Goal: Task Accomplishment & Management: Complete application form

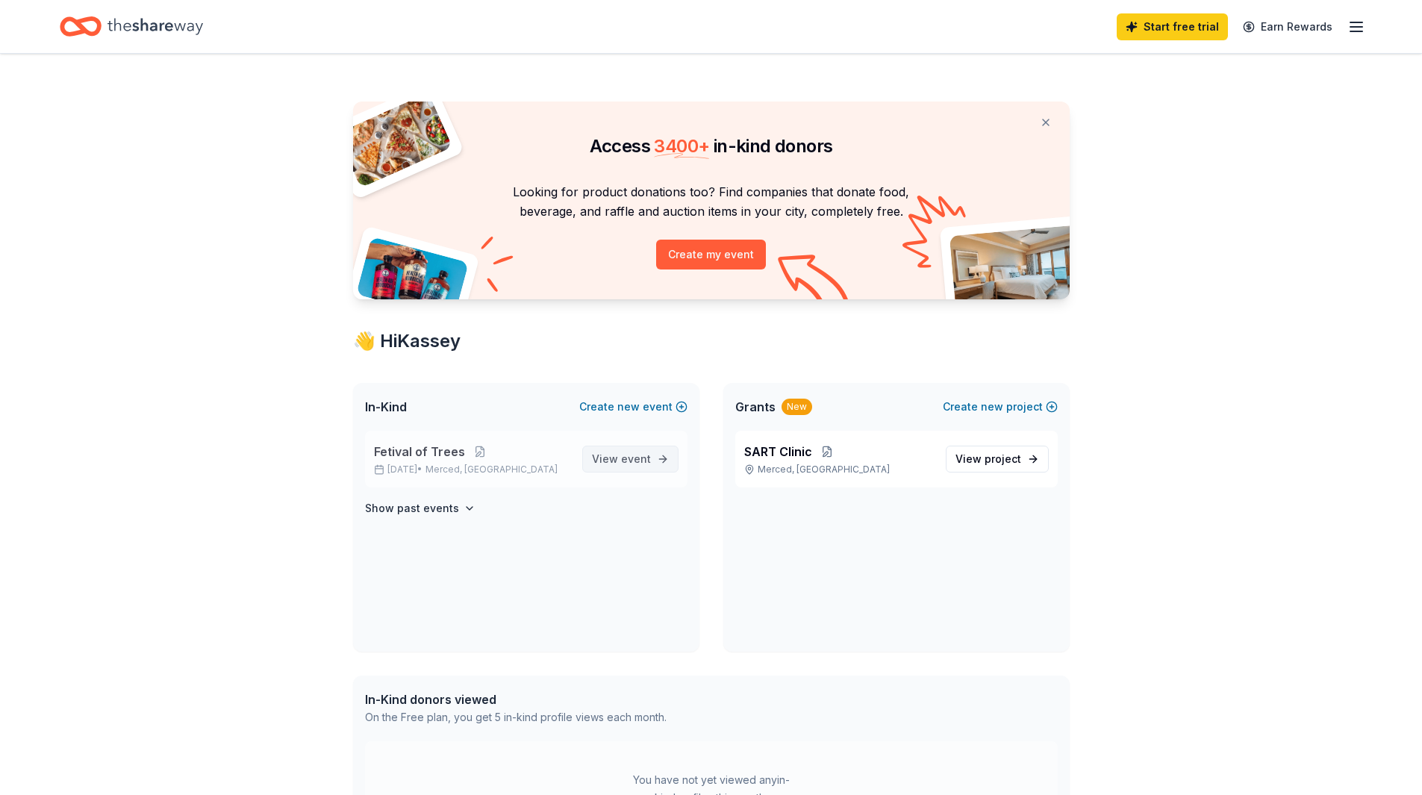
click at [621, 458] on span "View event" at bounding box center [621, 459] width 59 height 18
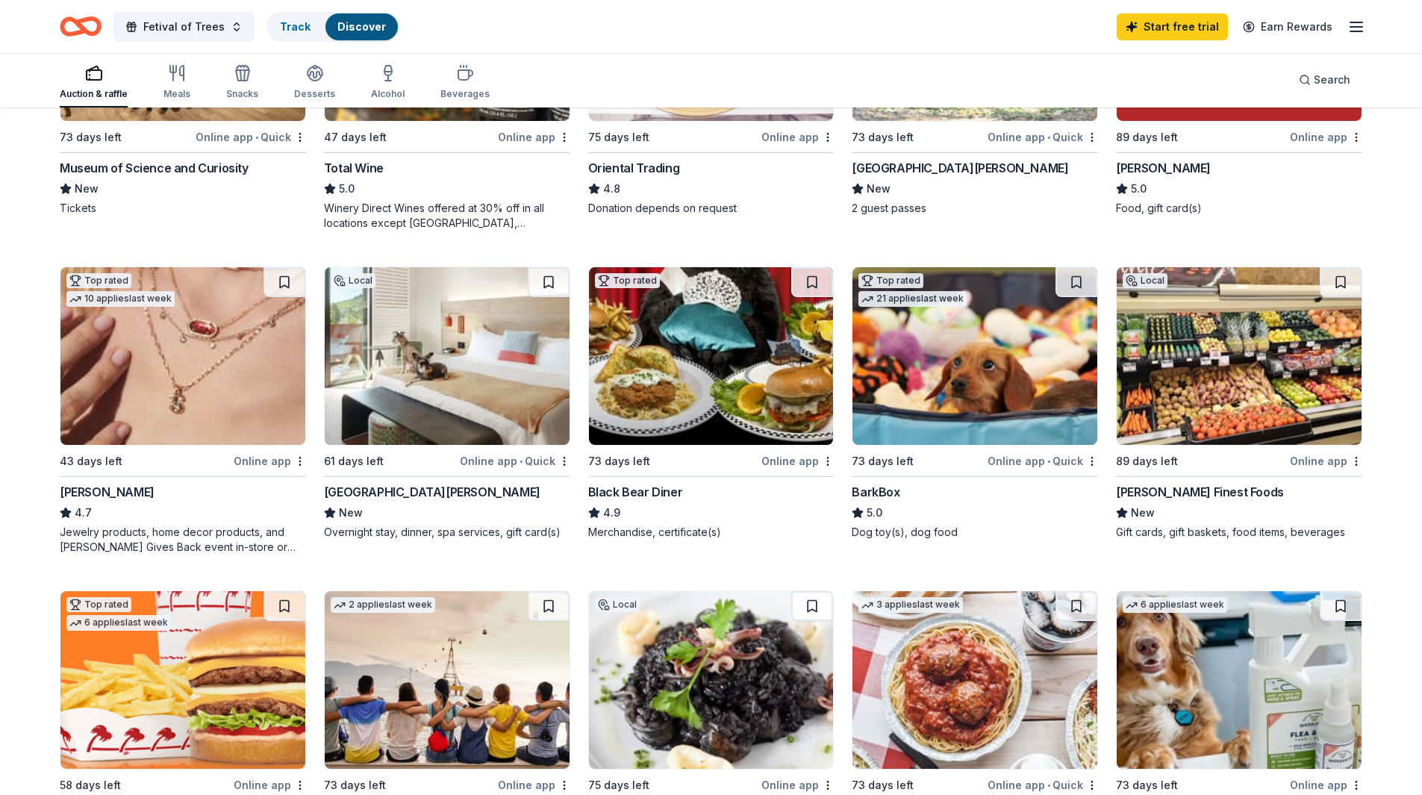
scroll to position [373, 0]
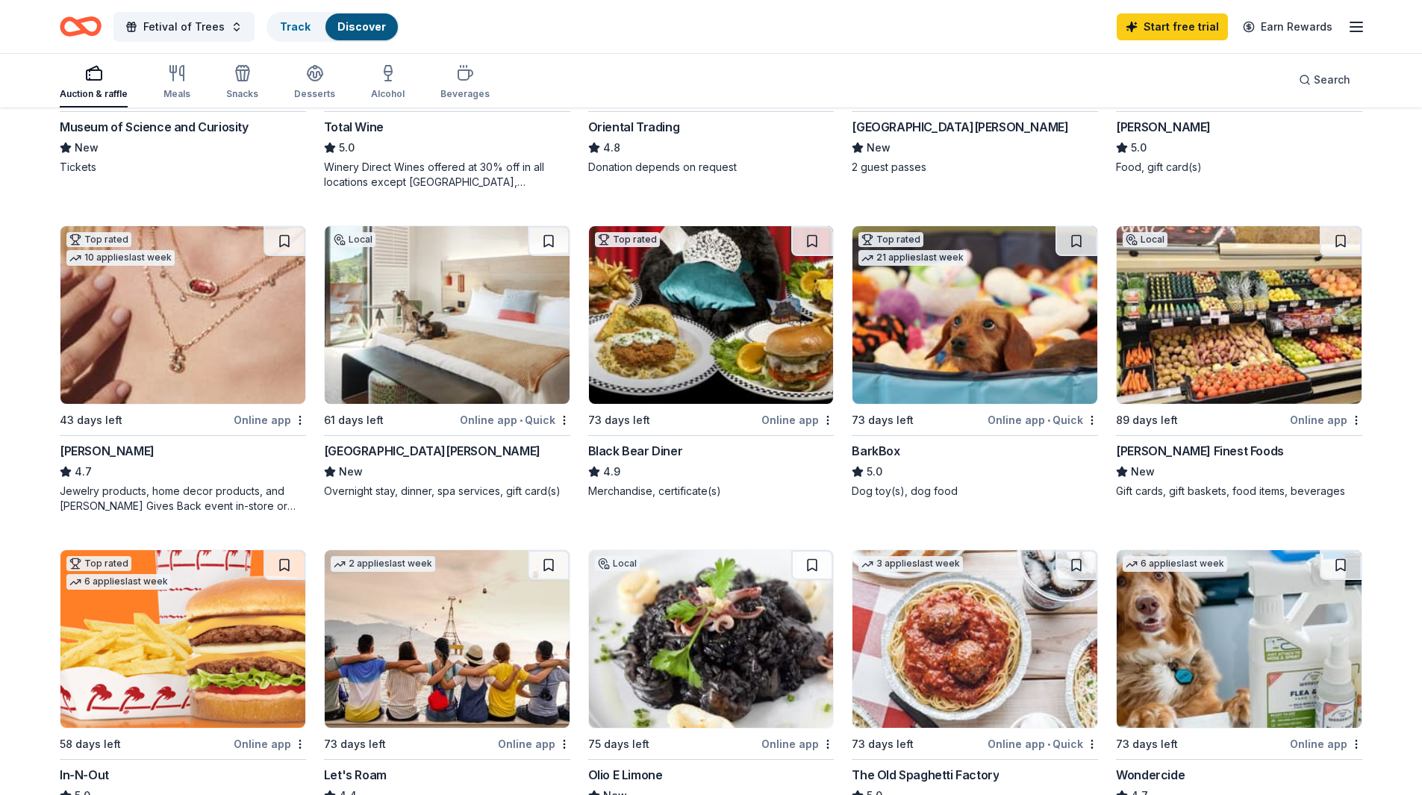
click at [112, 311] on img at bounding box center [182, 315] width 245 height 178
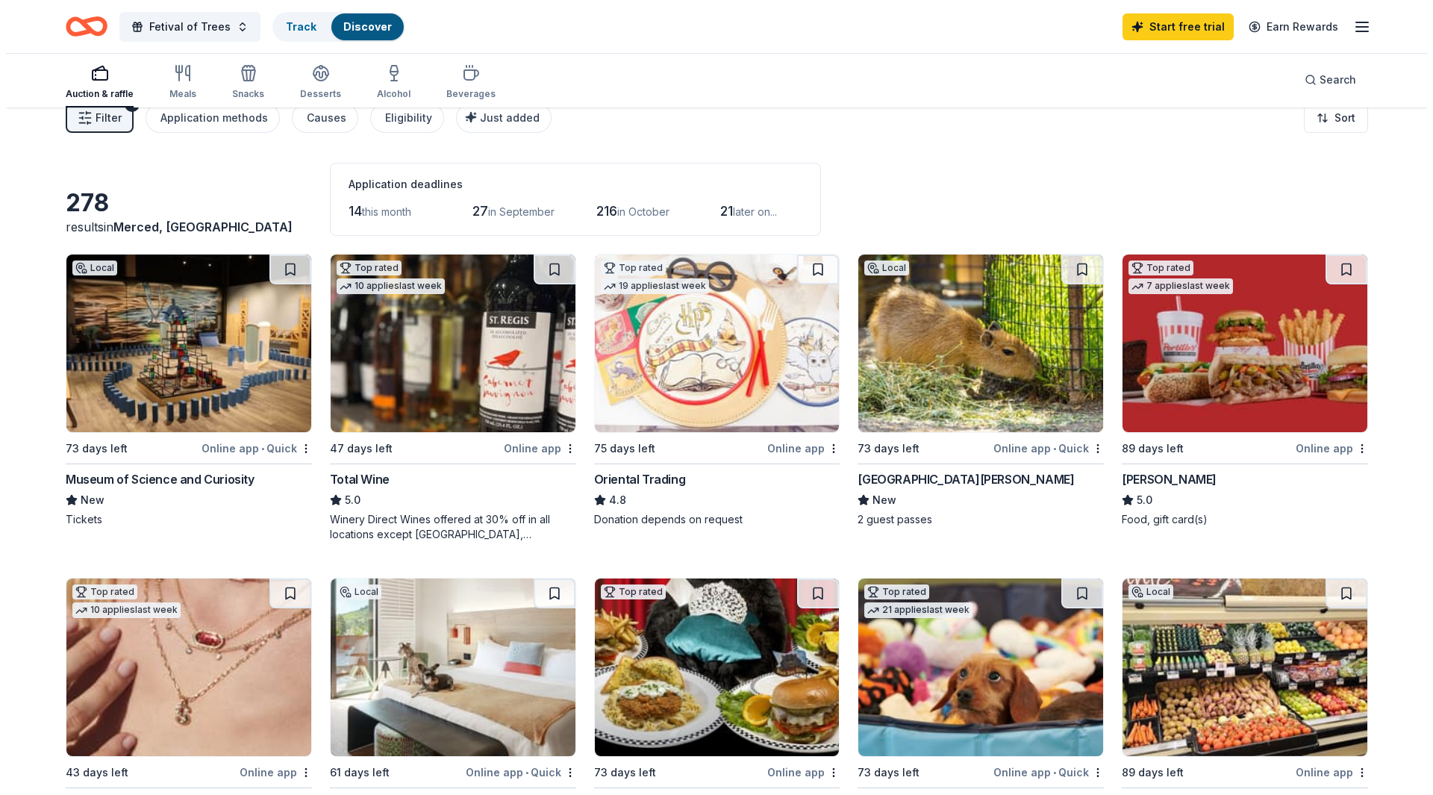
scroll to position [0, 0]
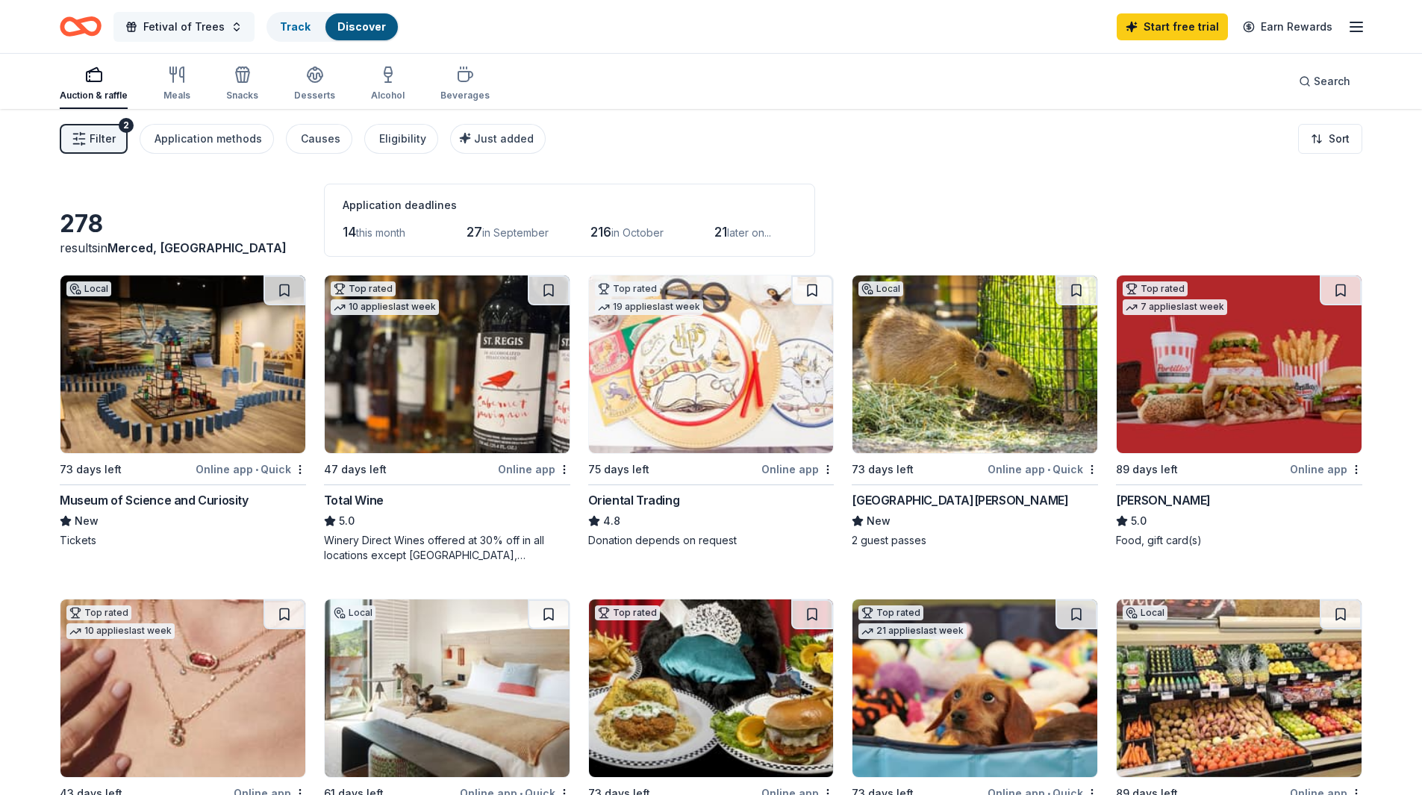
click at [158, 16] on button "Fetival of Trees" at bounding box center [183, 27] width 141 height 30
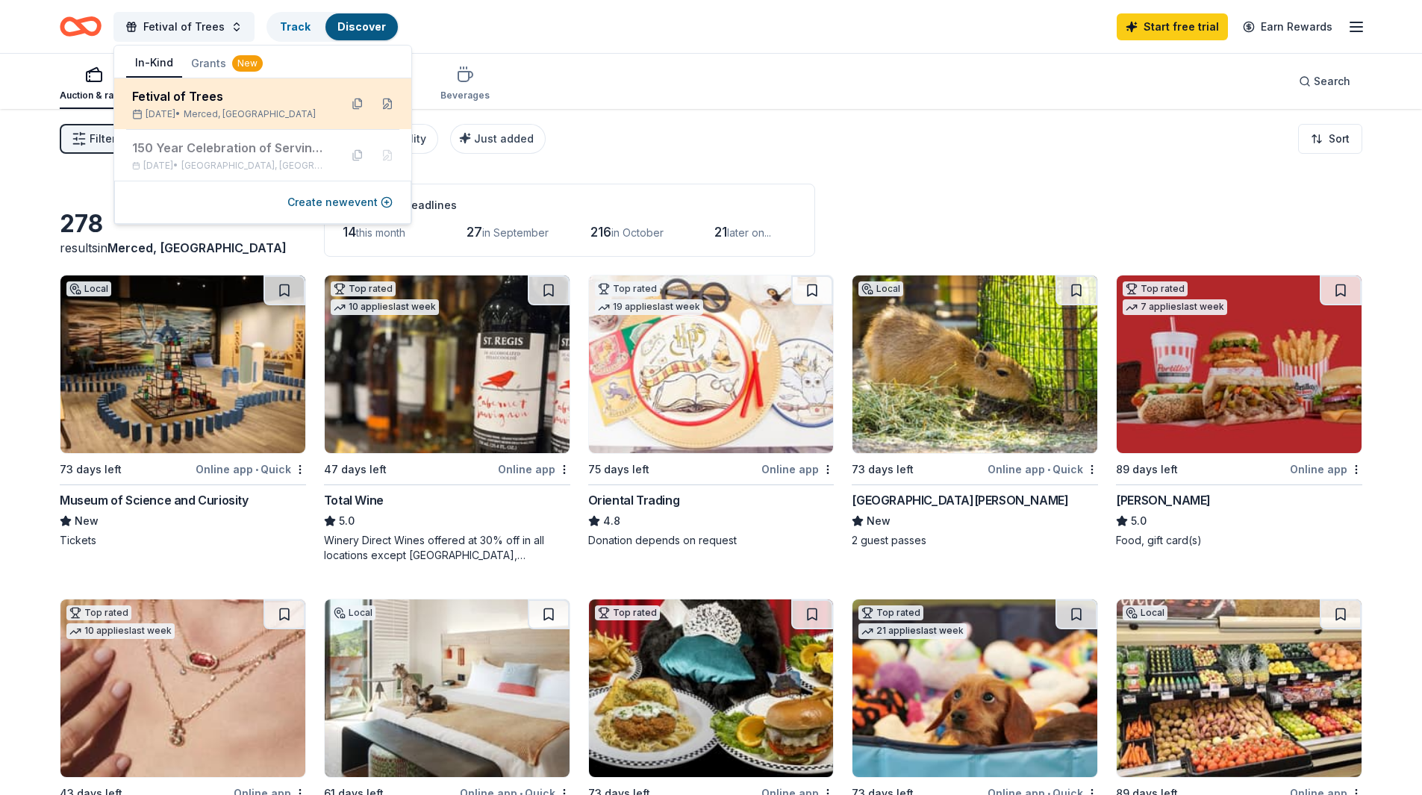
click at [168, 105] on div "Fetival of Trees" at bounding box center [230, 96] width 196 height 18
click at [187, 109] on div "Nov 22, 2025 • Merced, CA" at bounding box center [230, 114] width 196 height 12
click at [173, 92] on div "Fetival of Trees" at bounding box center [230, 96] width 196 height 18
click at [387, 107] on button at bounding box center [387, 104] width 24 height 24
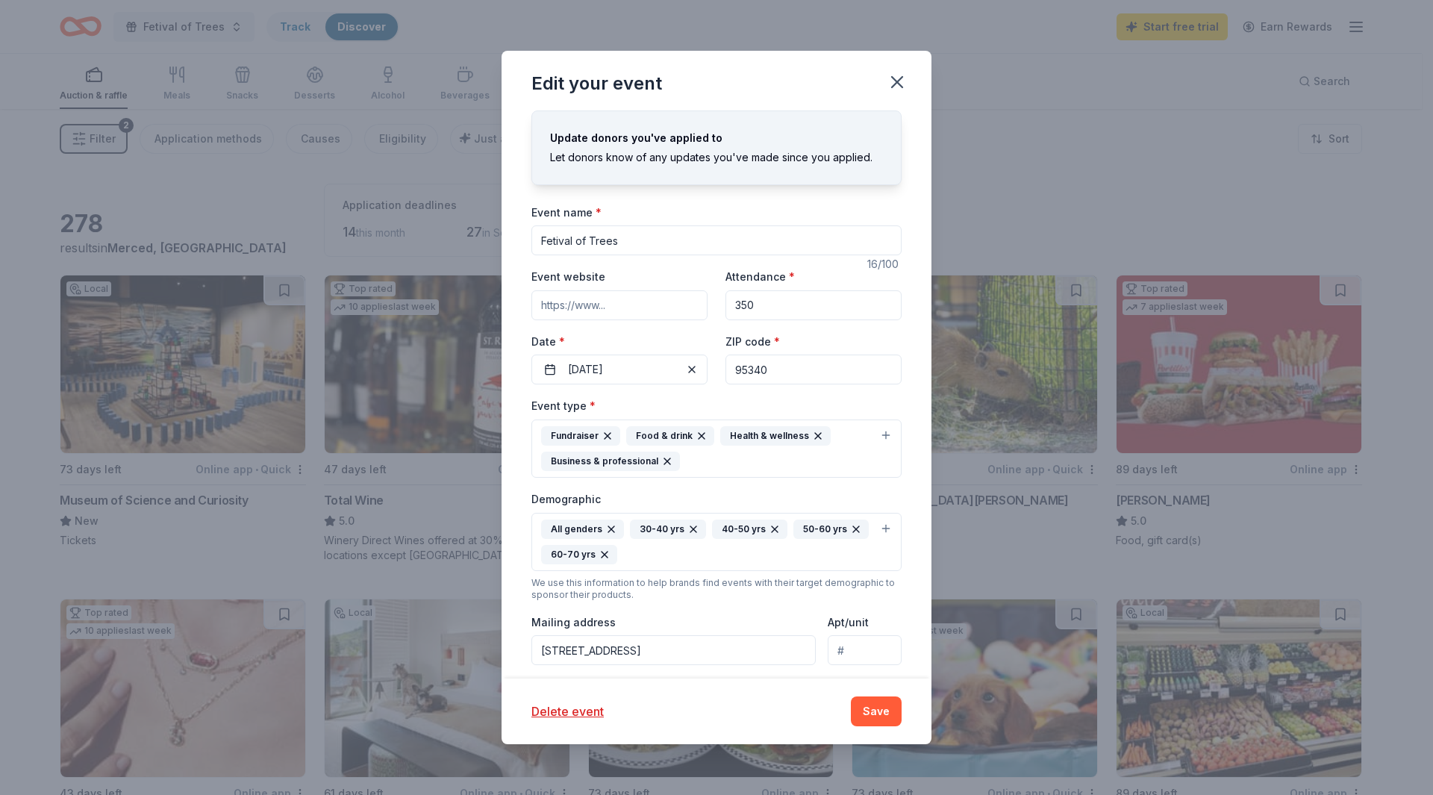
click at [614, 309] on input "Event website" at bounding box center [620, 305] width 176 height 30
click at [555, 312] on input "Event website" at bounding box center [620, 305] width 176 height 30
paste input "https://www.supportmercymerced.org/news--events/festival-of-trees"
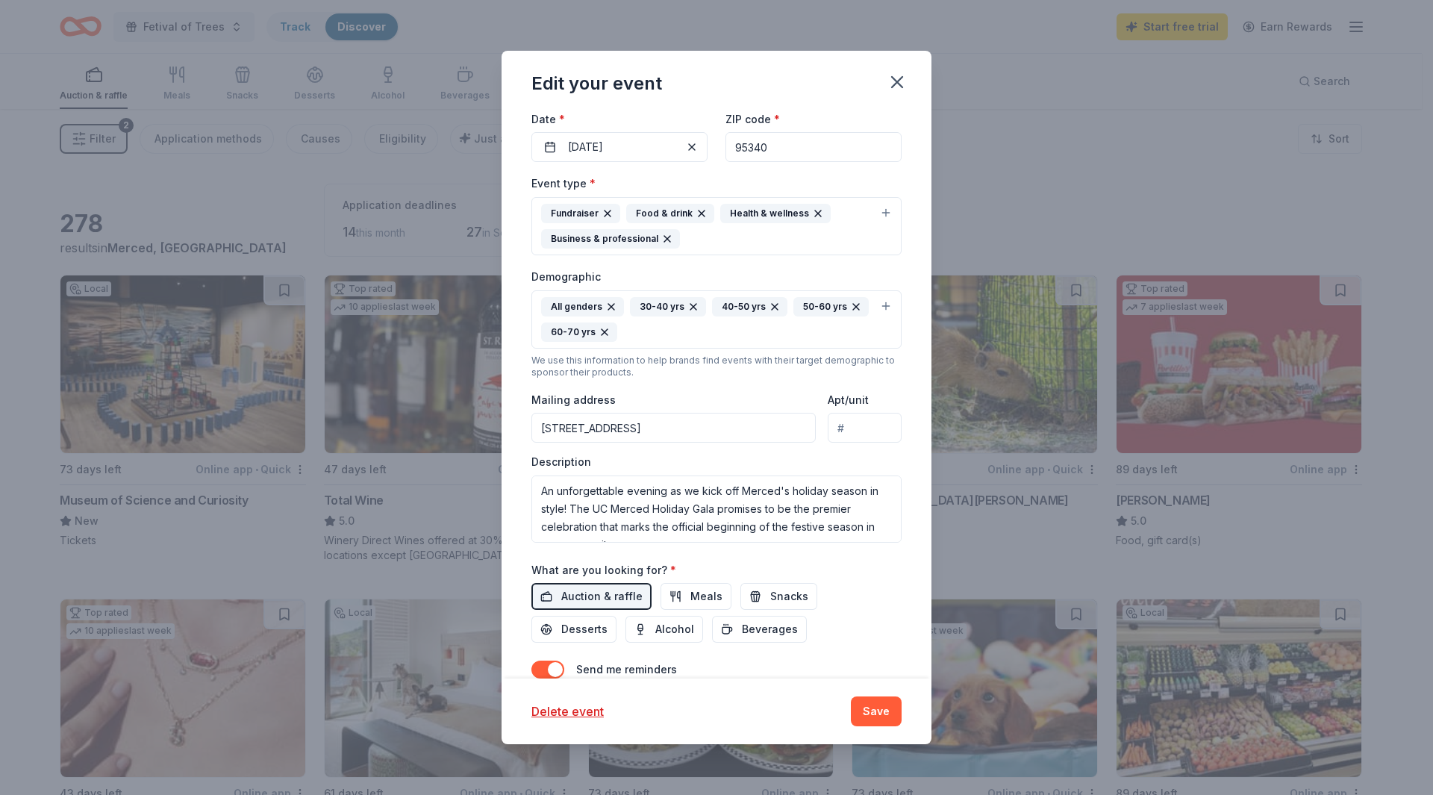
scroll to position [224, 0]
type input "https://www.supportmercymerced.org/news--events/festival-of-trees"
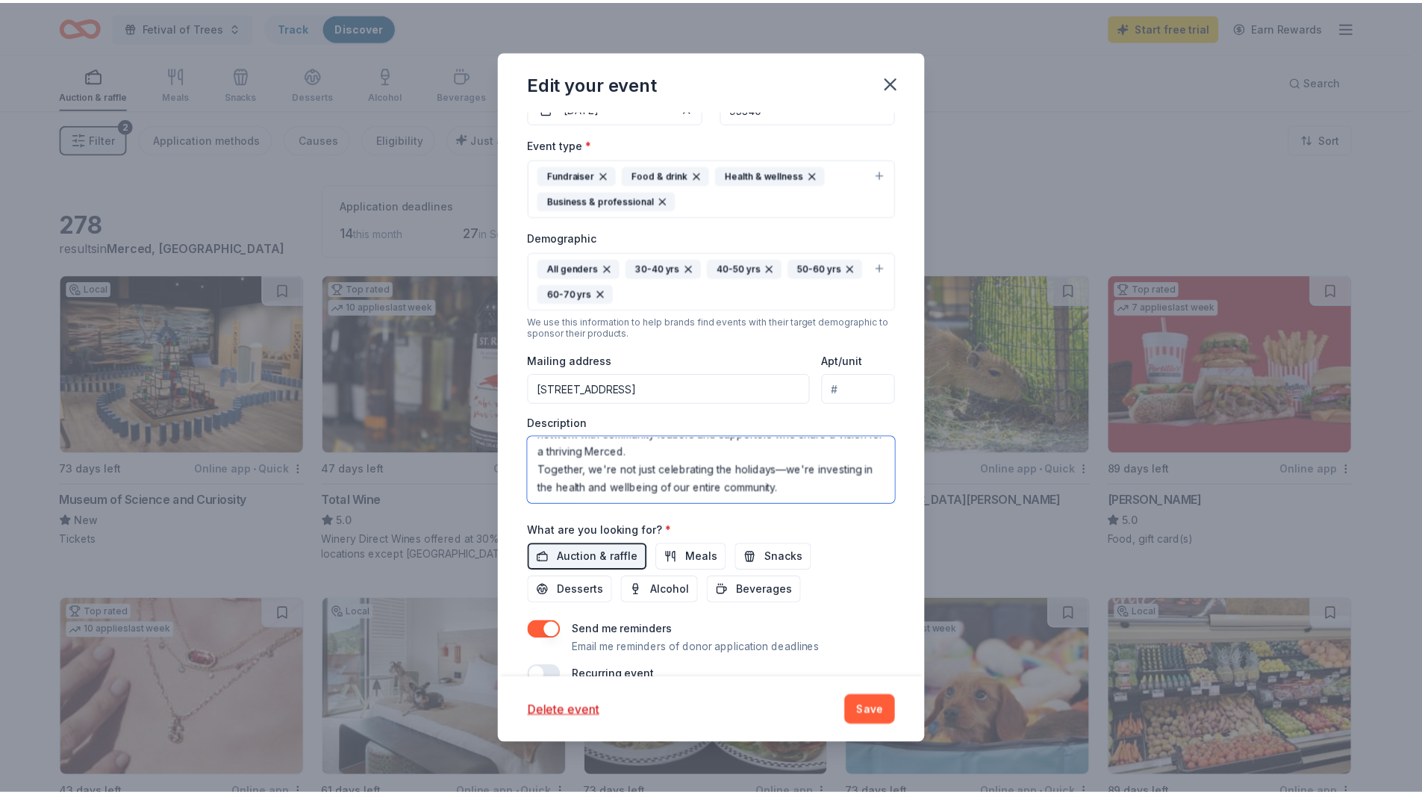
scroll to position [291, 0]
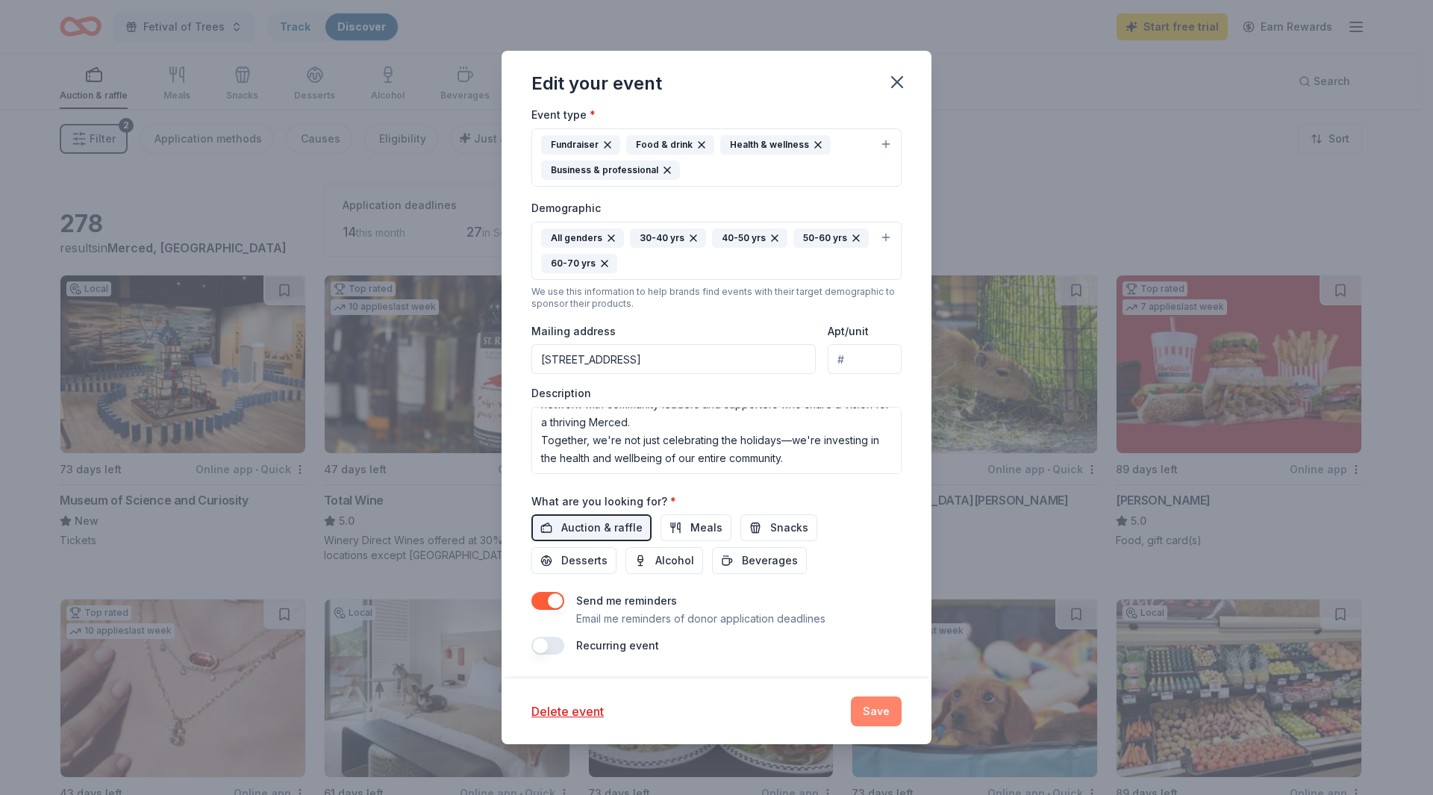
click at [873, 714] on button "Save" at bounding box center [876, 711] width 51 height 30
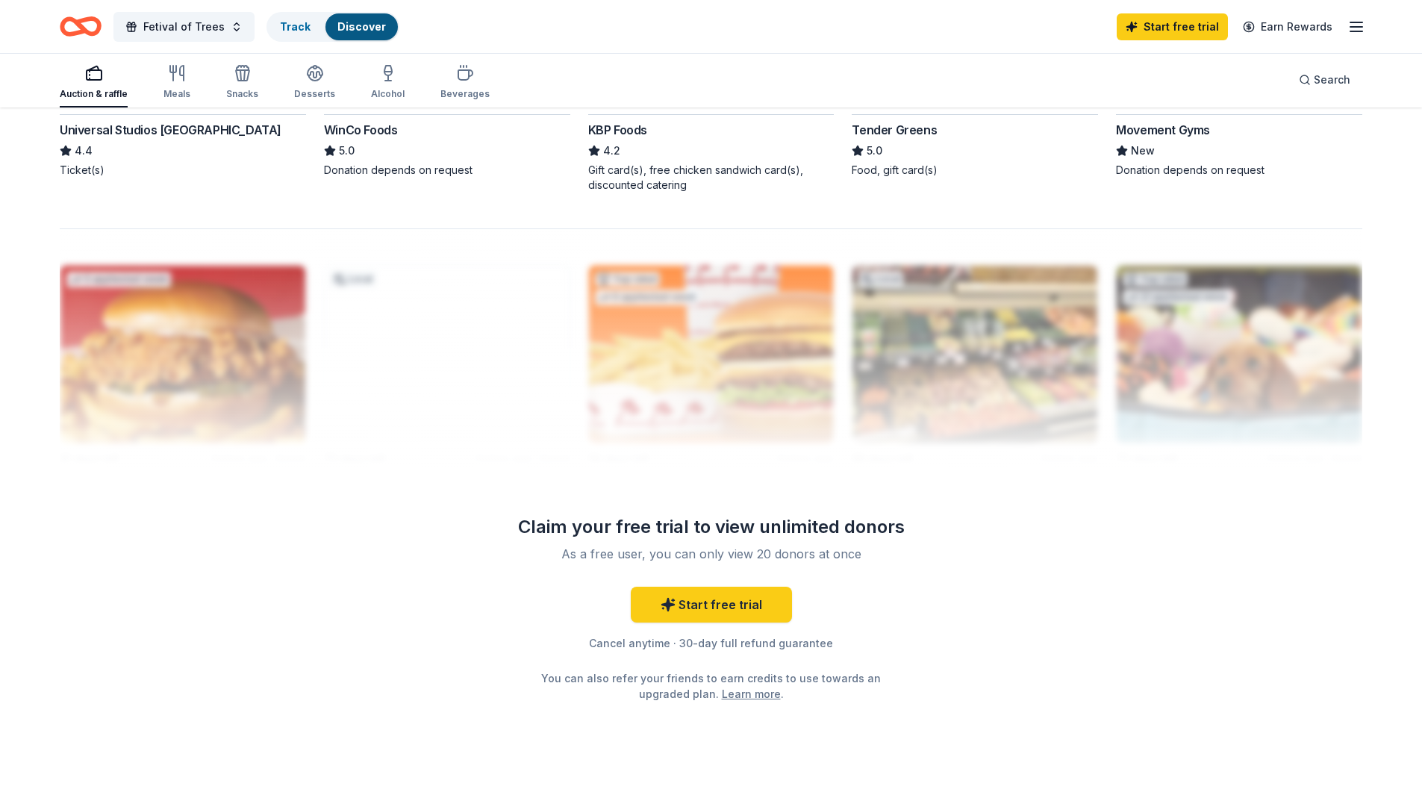
scroll to position [1344, 0]
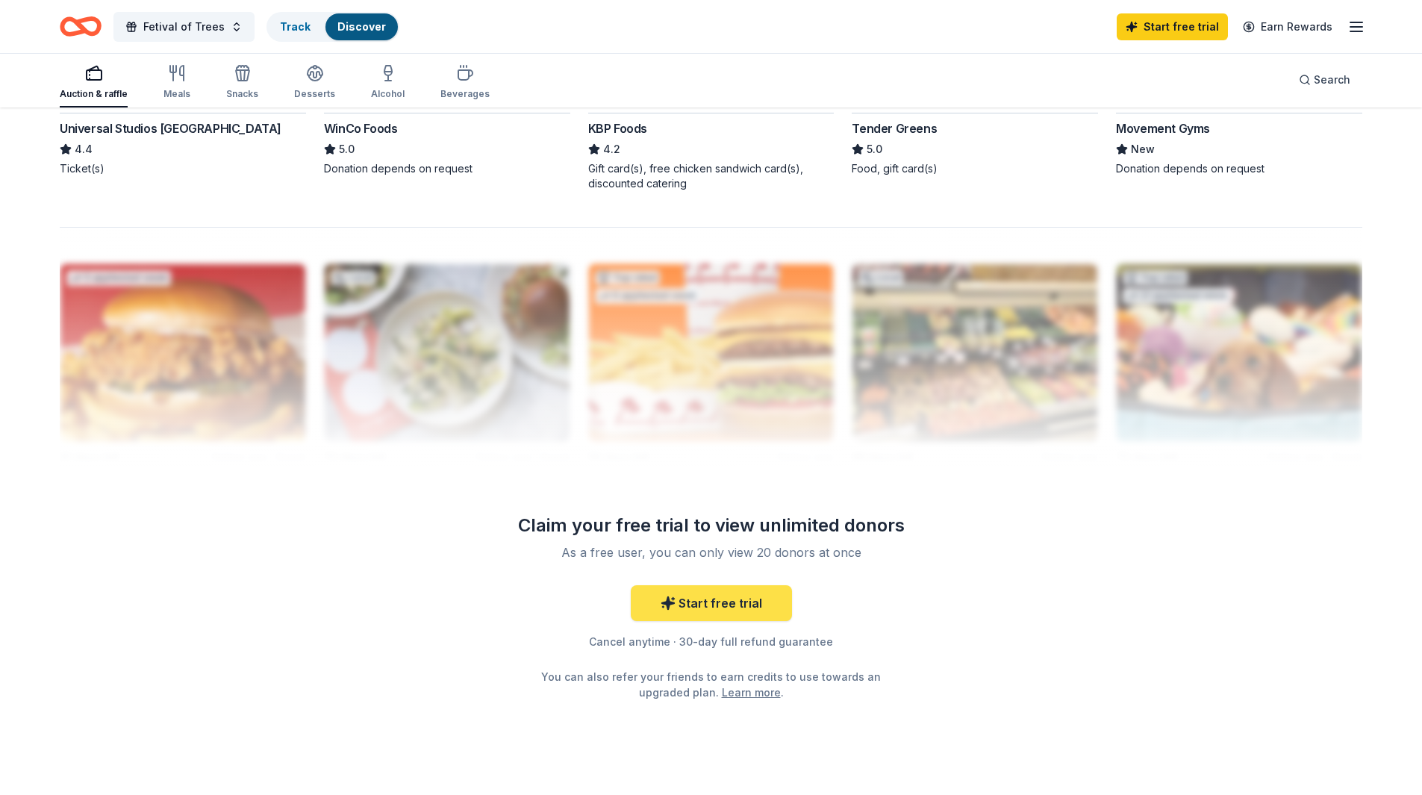
click at [693, 607] on link "Start free trial" at bounding box center [711, 603] width 161 height 36
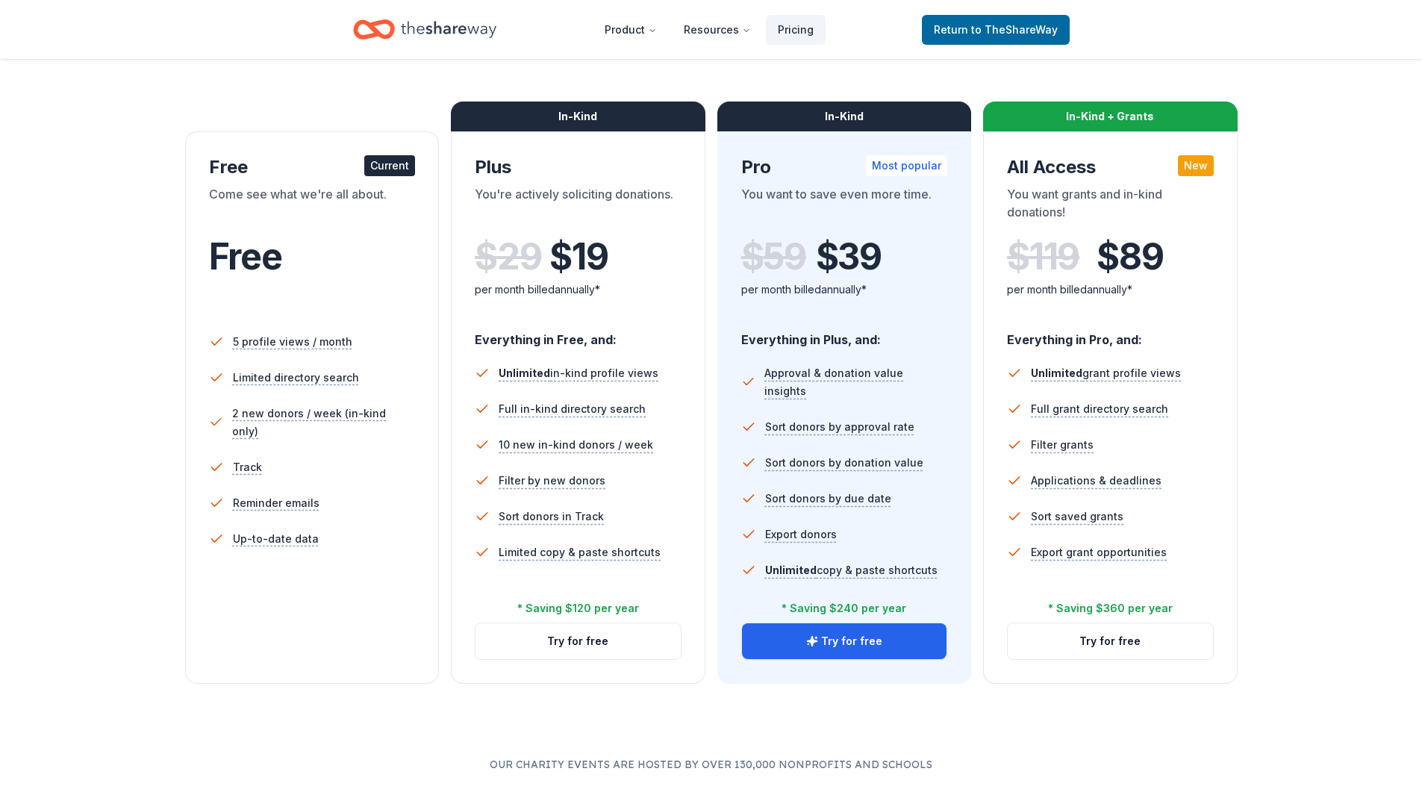
scroll to position [224, 0]
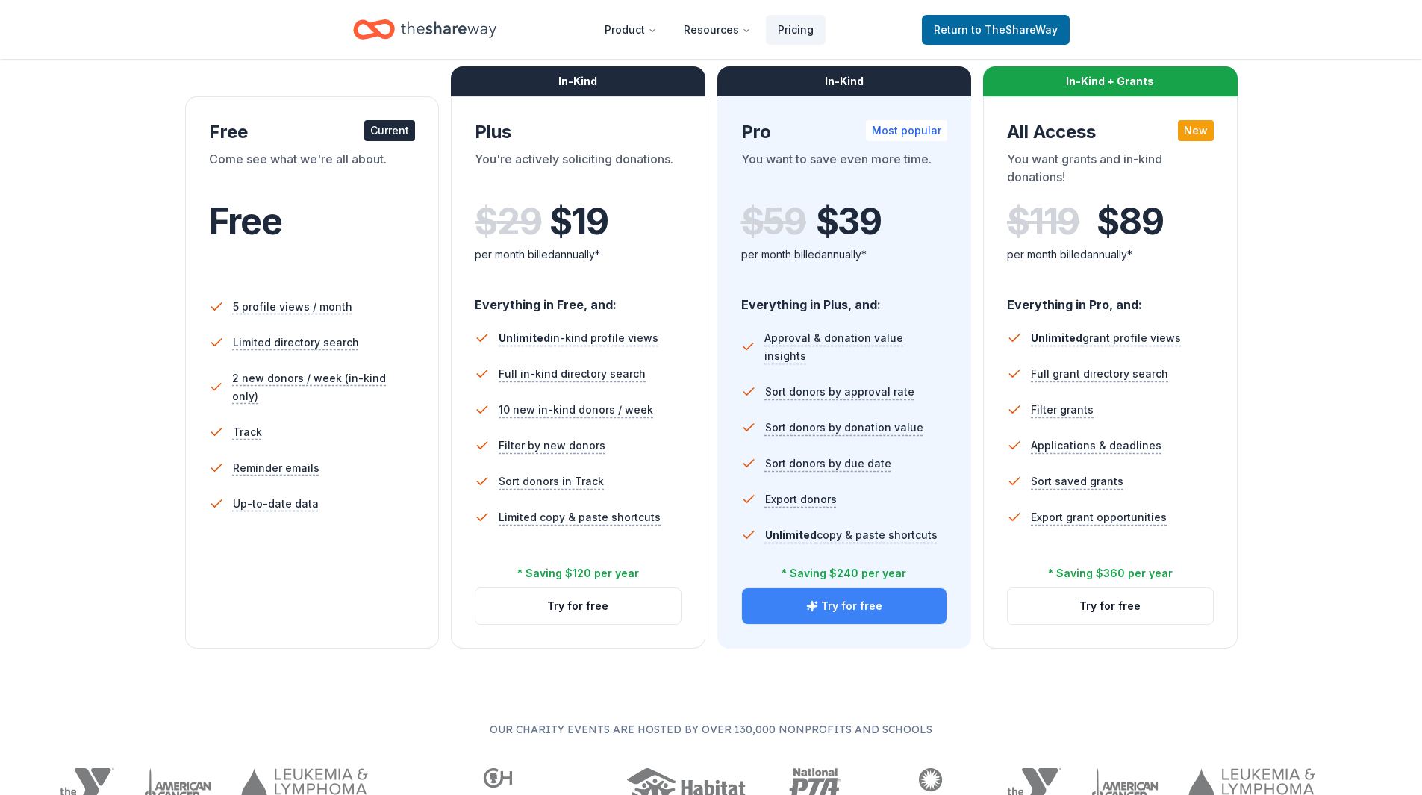
click at [852, 611] on button "Try for free" at bounding box center [844, 606] width 205 height 36
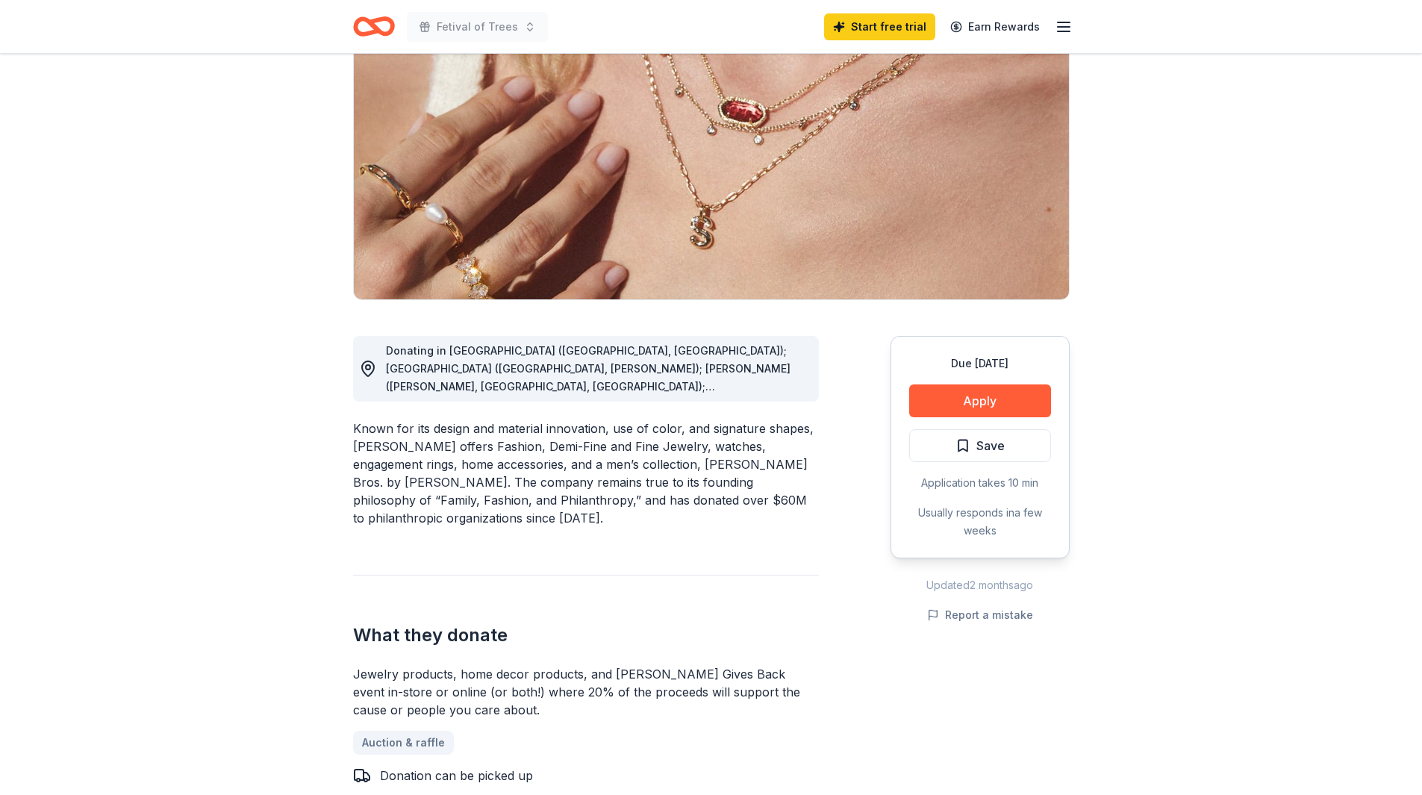
scroll to position [149, 0]
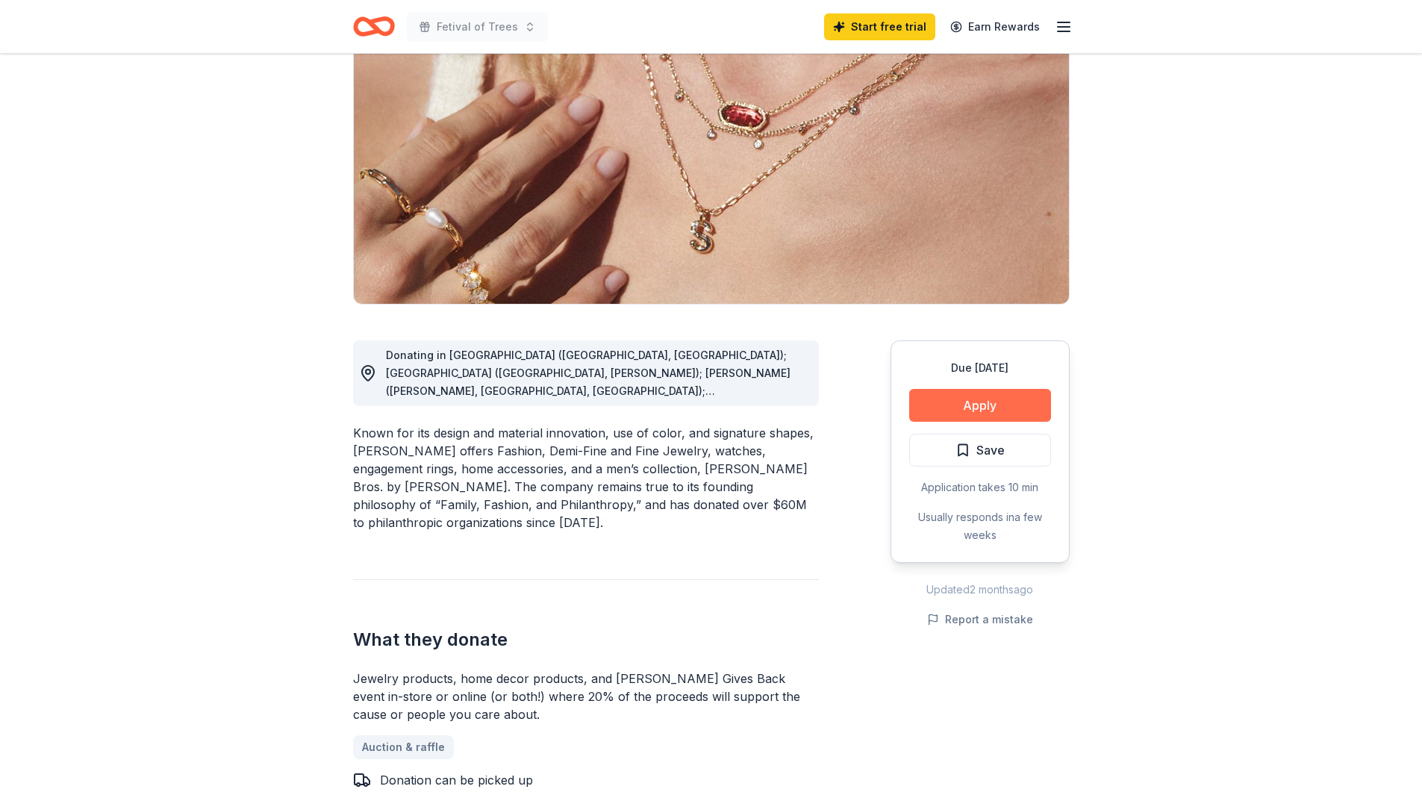
click at [1002, 402] on button "Apply" at bounding box center [980, 405] width 142 height 33
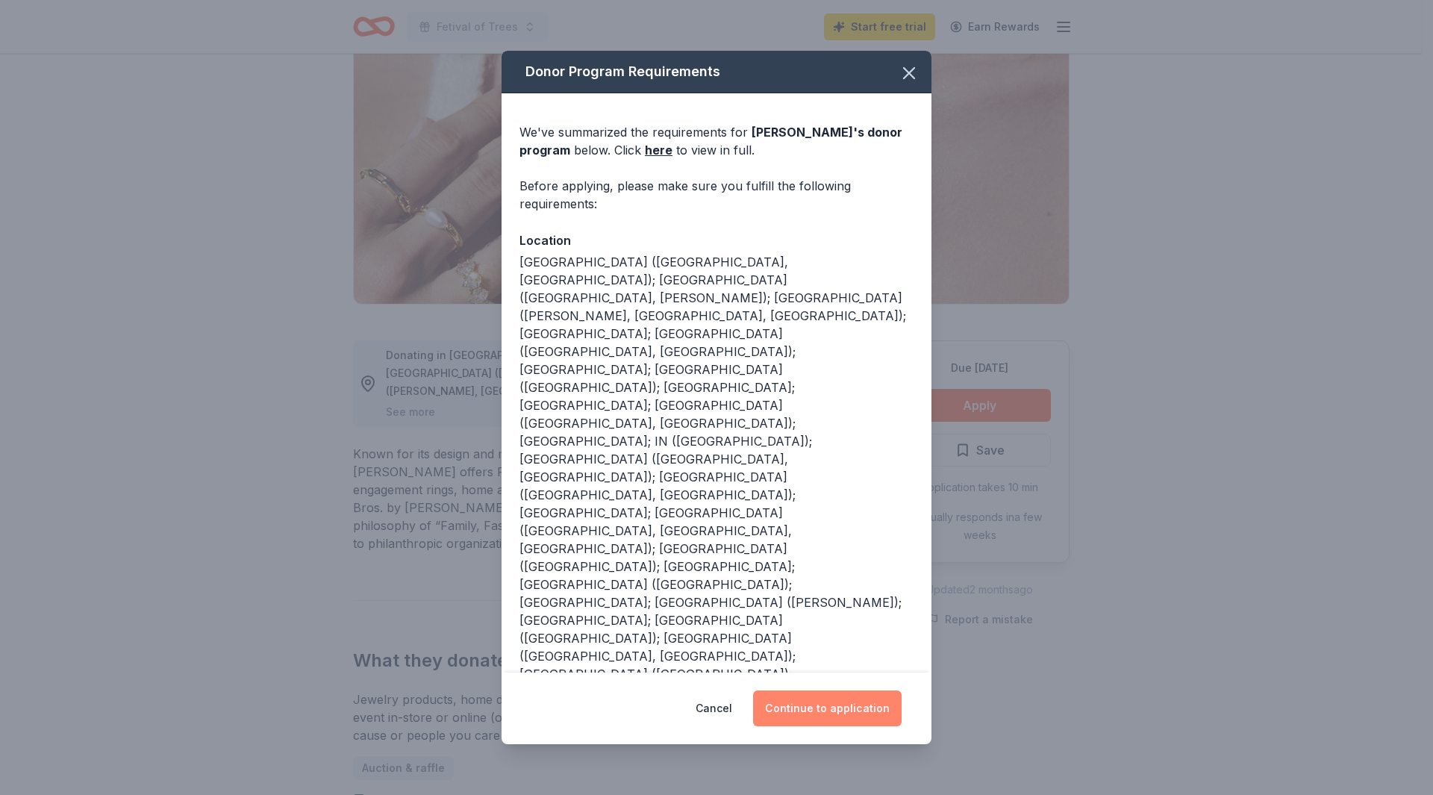
click at [829, 691] on button "Continue to application" at bounding box center [827, 709] width 149 height 36
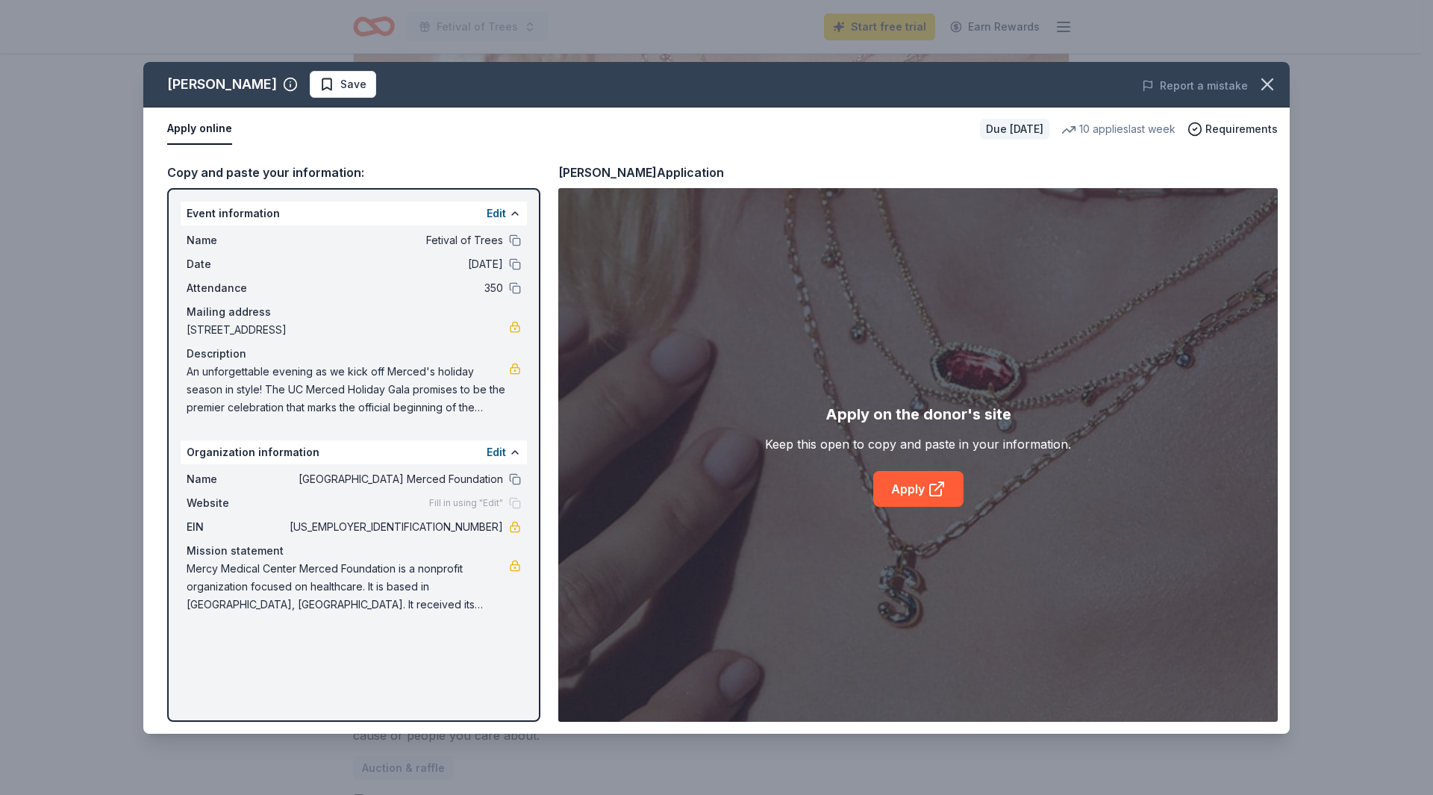
click at [502, 505] on span "Fill in using "Edit"" at bounding box center [466, 503] width 74 height 12
click at [498, 449] on button "Edit" at bounding box center [496, 452] width 19 height 18
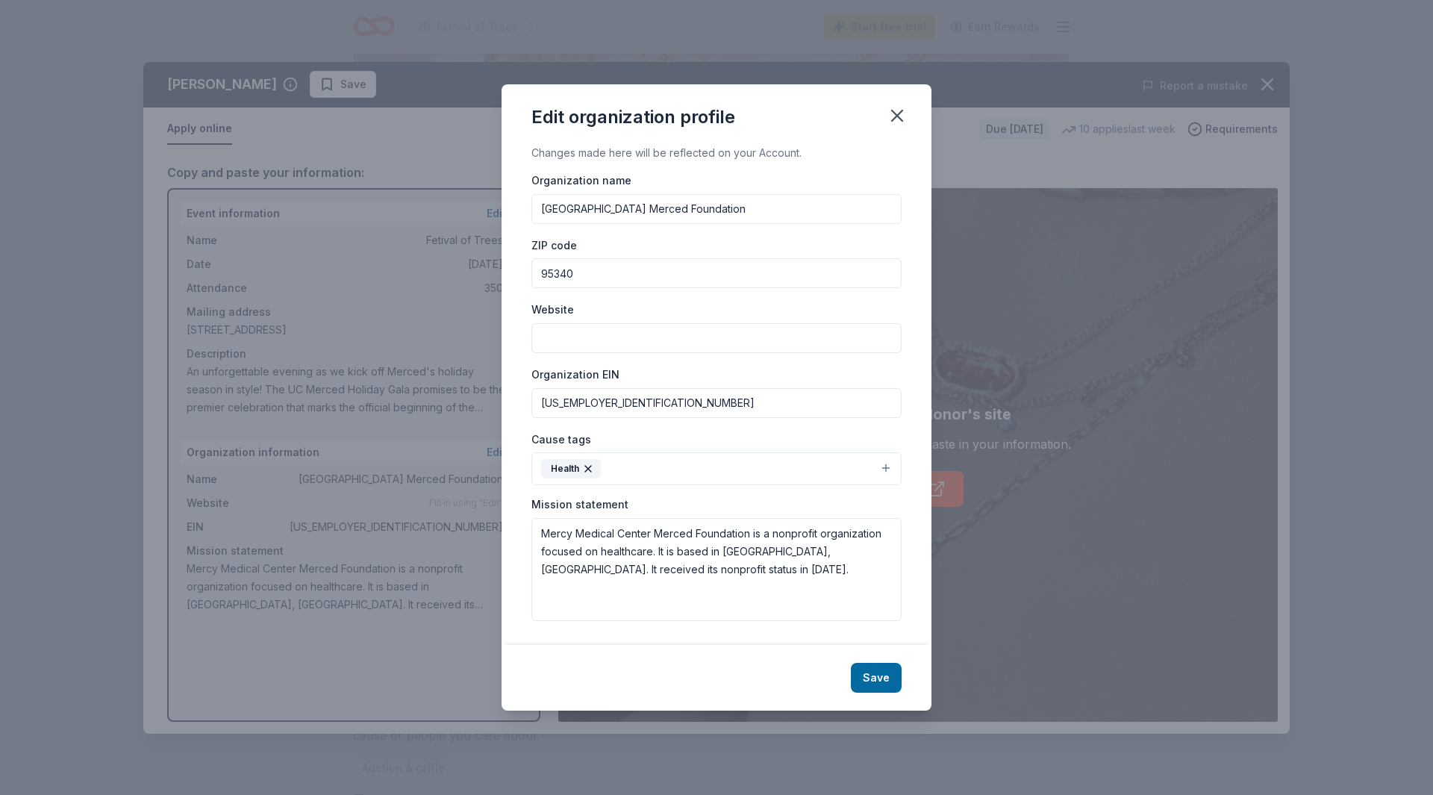
click at [577, 331] on input "Website" at bounding box center [717, 338] width 370 height 30
paste input "[URL][DOMAIN_NAME]"
type input "[URL][DOMAIN_NAME]"
click at [882, 684] on button "Save" at bounding box center [876, 678] width 51 height 30
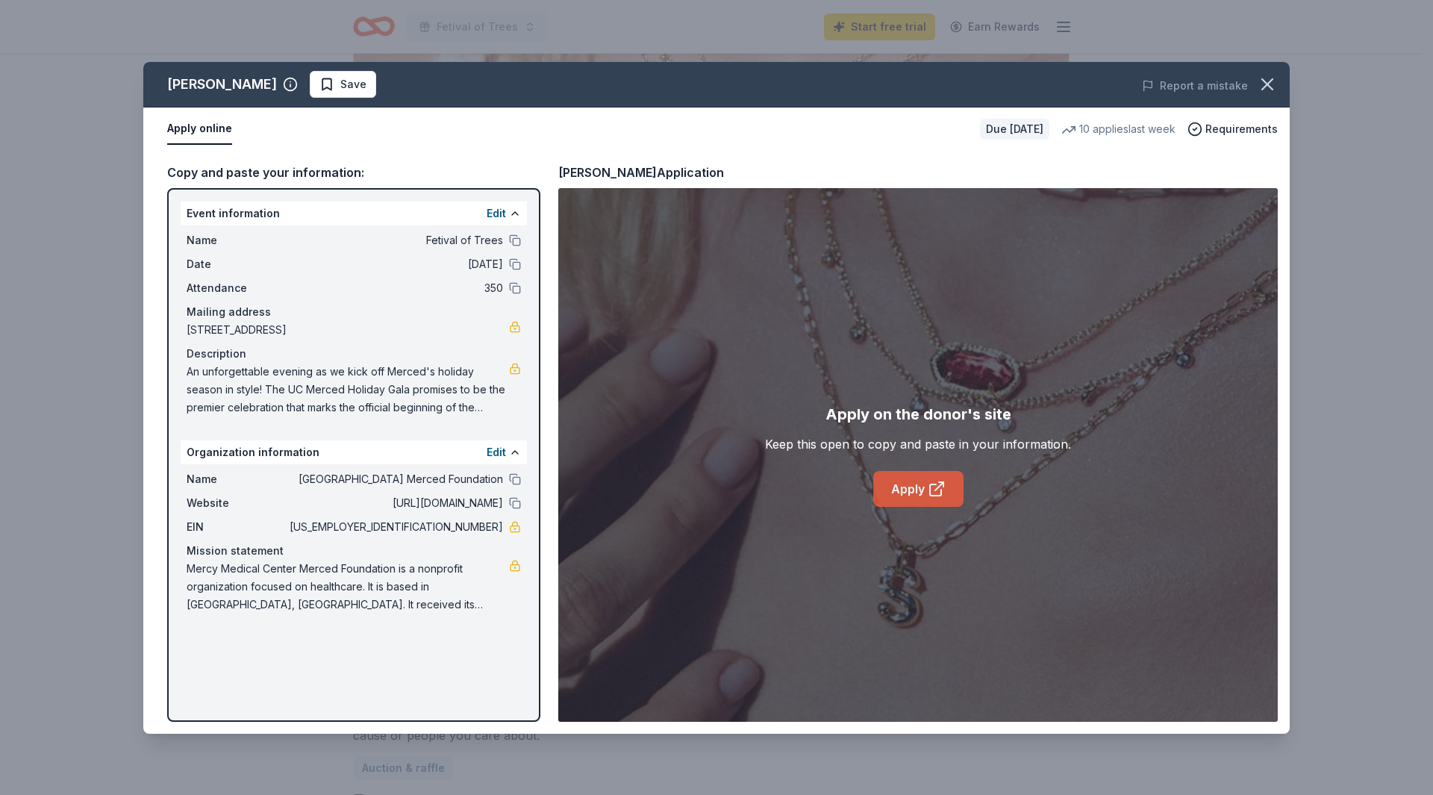
click at [913, 490] on link "Apply" at bounding box center [918, 489] width 90 height 36
click at [1274, 81] on icon "button" at bounding box center [1267, 84] width 21 height 21
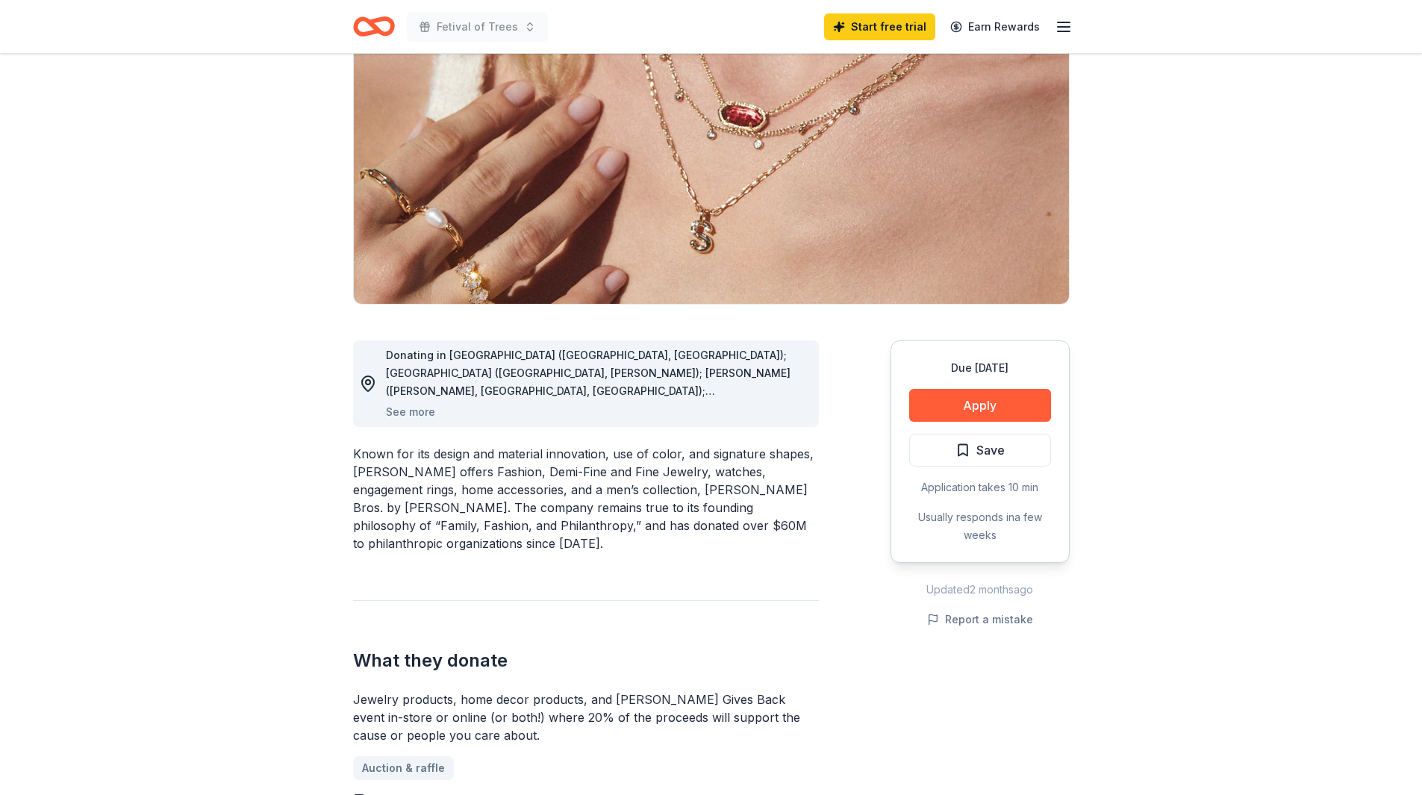
scroll to position [0, 0]
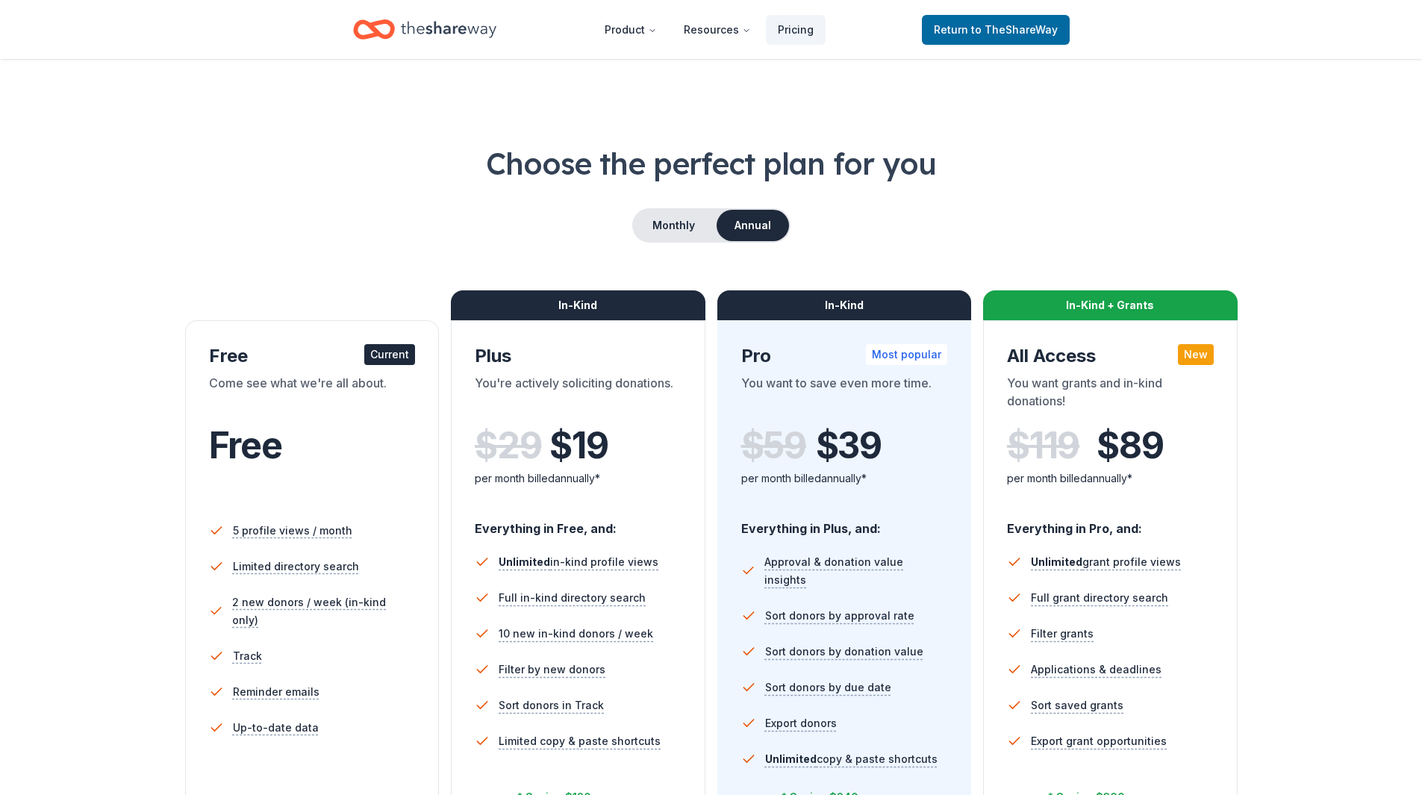
click at [457, 18] on icon "Home" at bounding box center [449, 29] width 96 height 31
click at [432, 26] on icon "Home" at bounding box center [449, 29] width 96 height 31
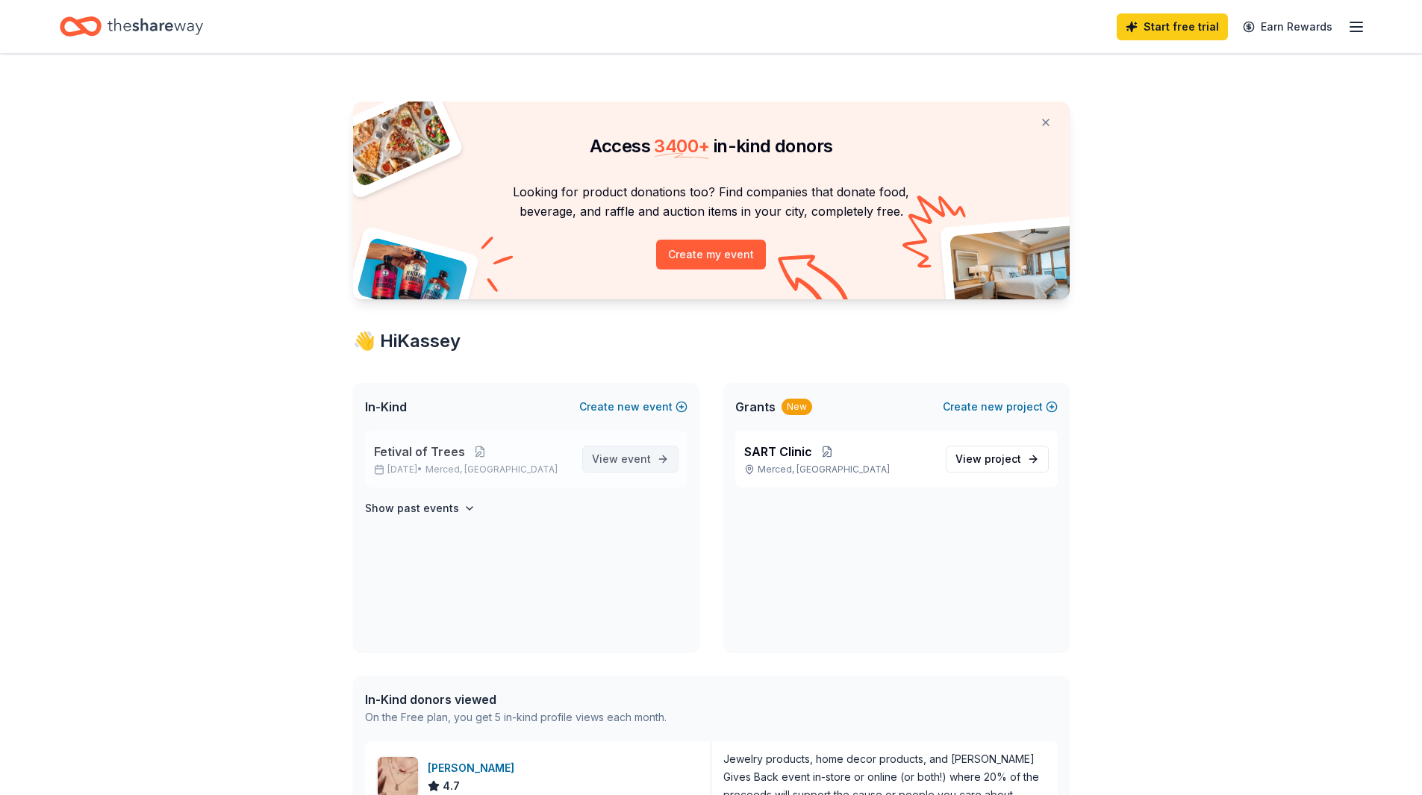
click at [642, 462] on span "event" at bounding box center [636, 458] width 30 height 13
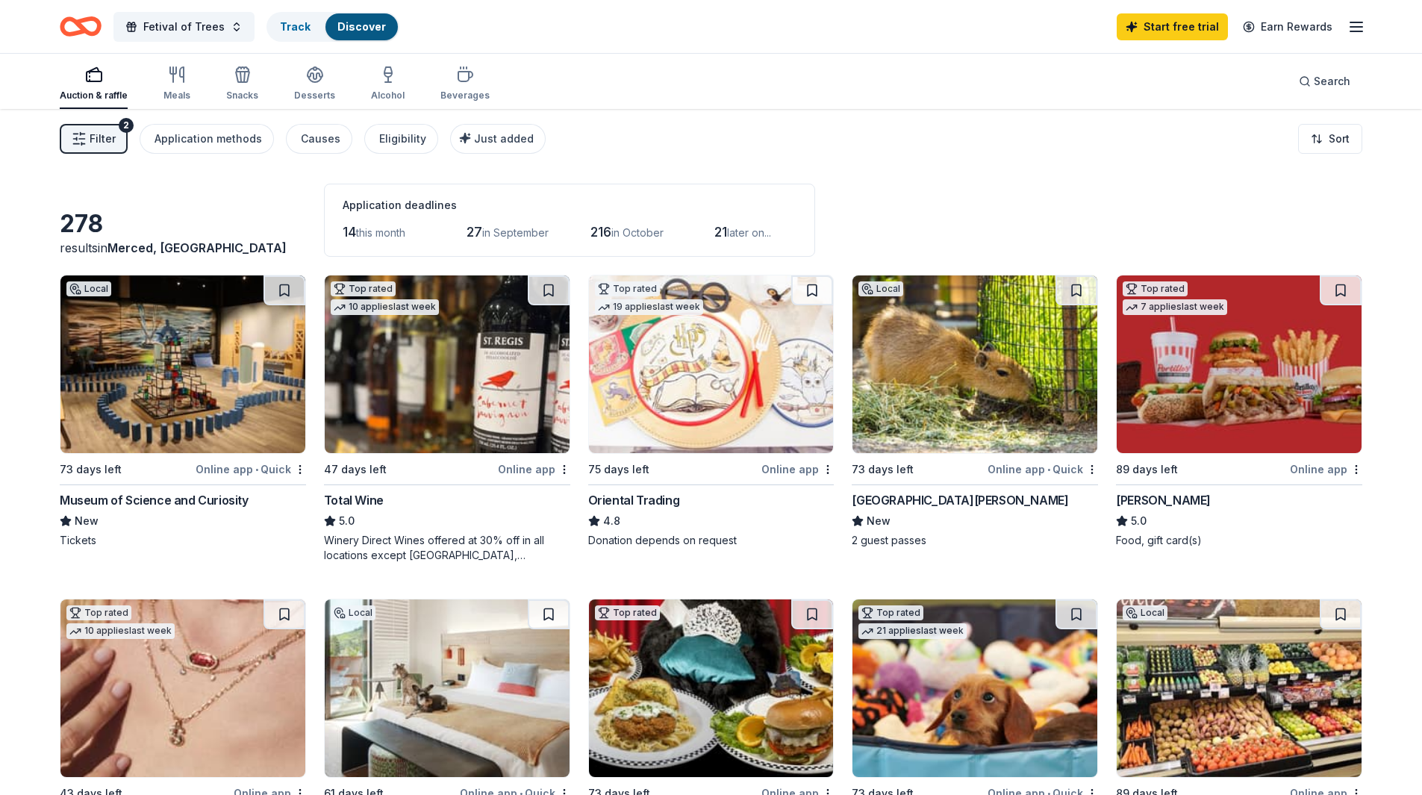
click at [96, 70] on icon "button" at bounding box center [94, 75] width 18 height 18
click at [84, 137] on icon "button" at bounding box center [79, 138] width 15 height 15
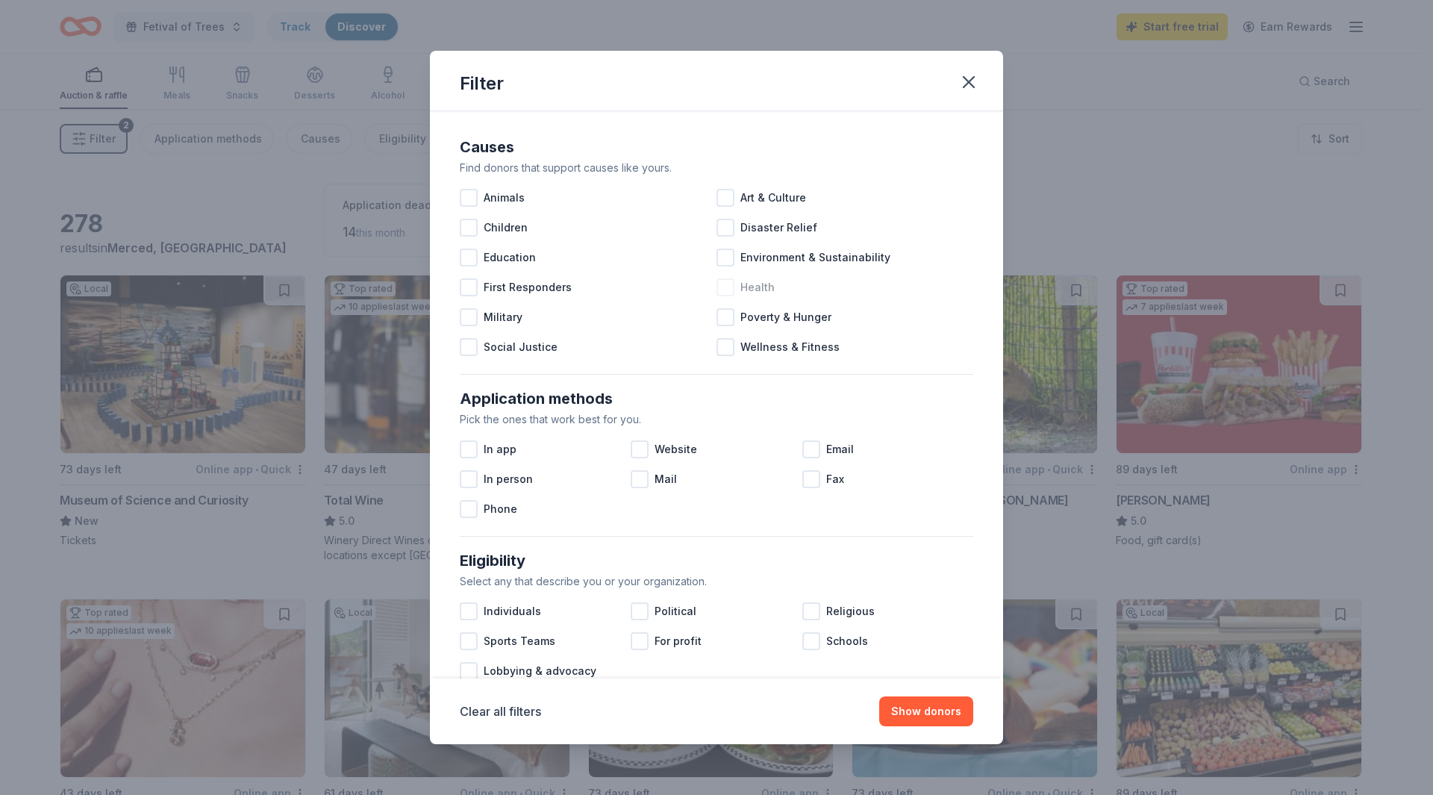
click at [729, 292] on div "Health" at bounding box center [845, 287] width 257 height 30
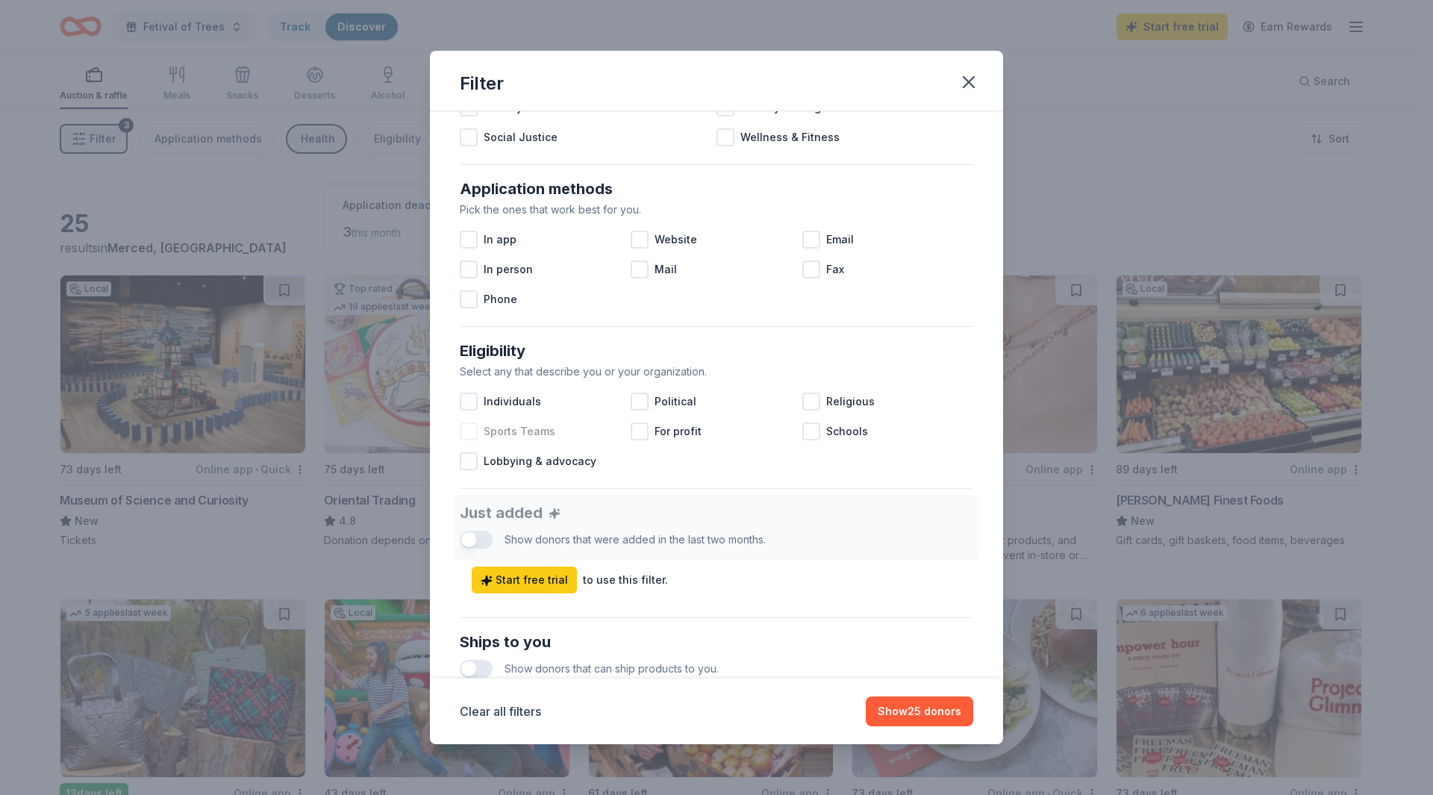
scroll to position [224, 0]
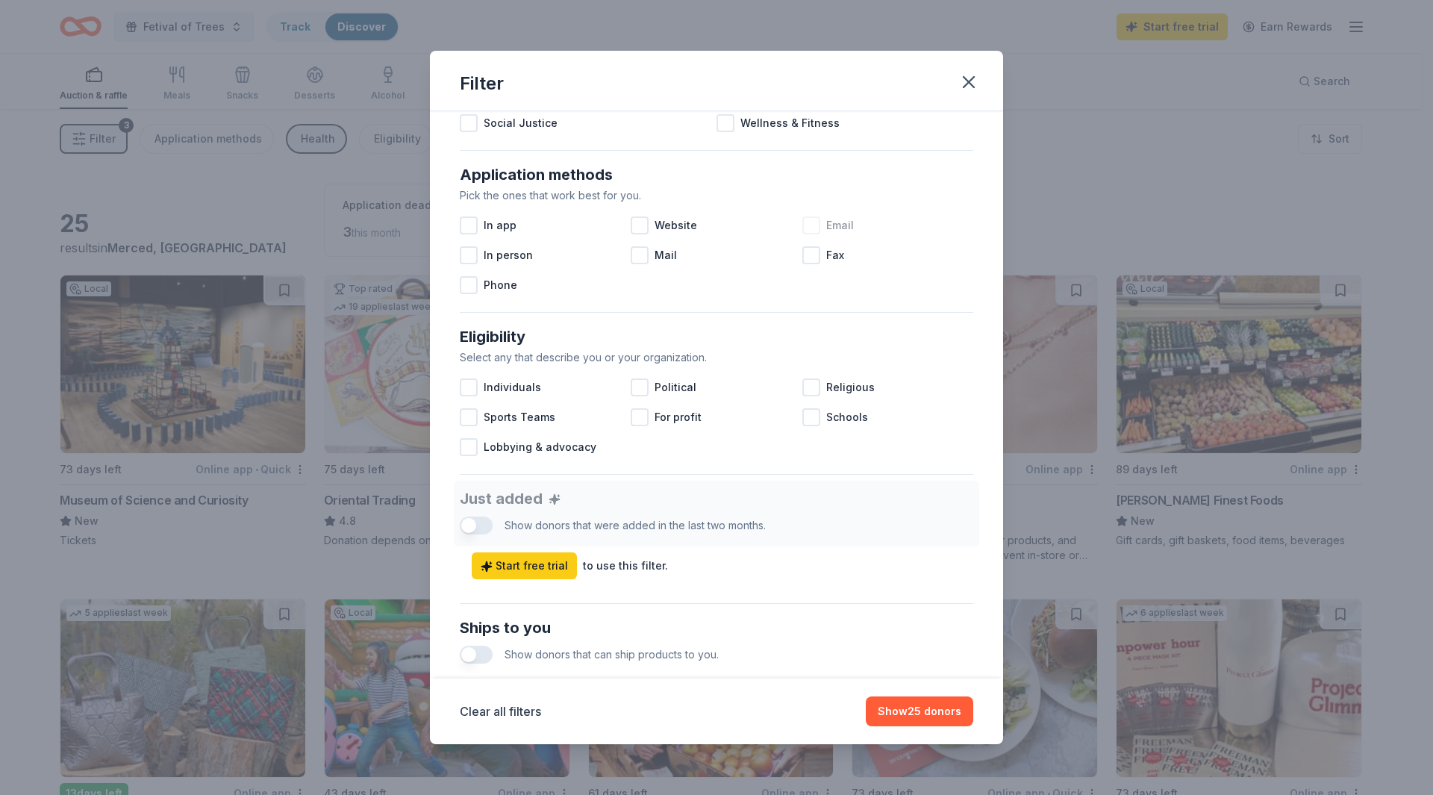
click at [806, 225] on div at bounding box center [811, 225] width 18 height 18
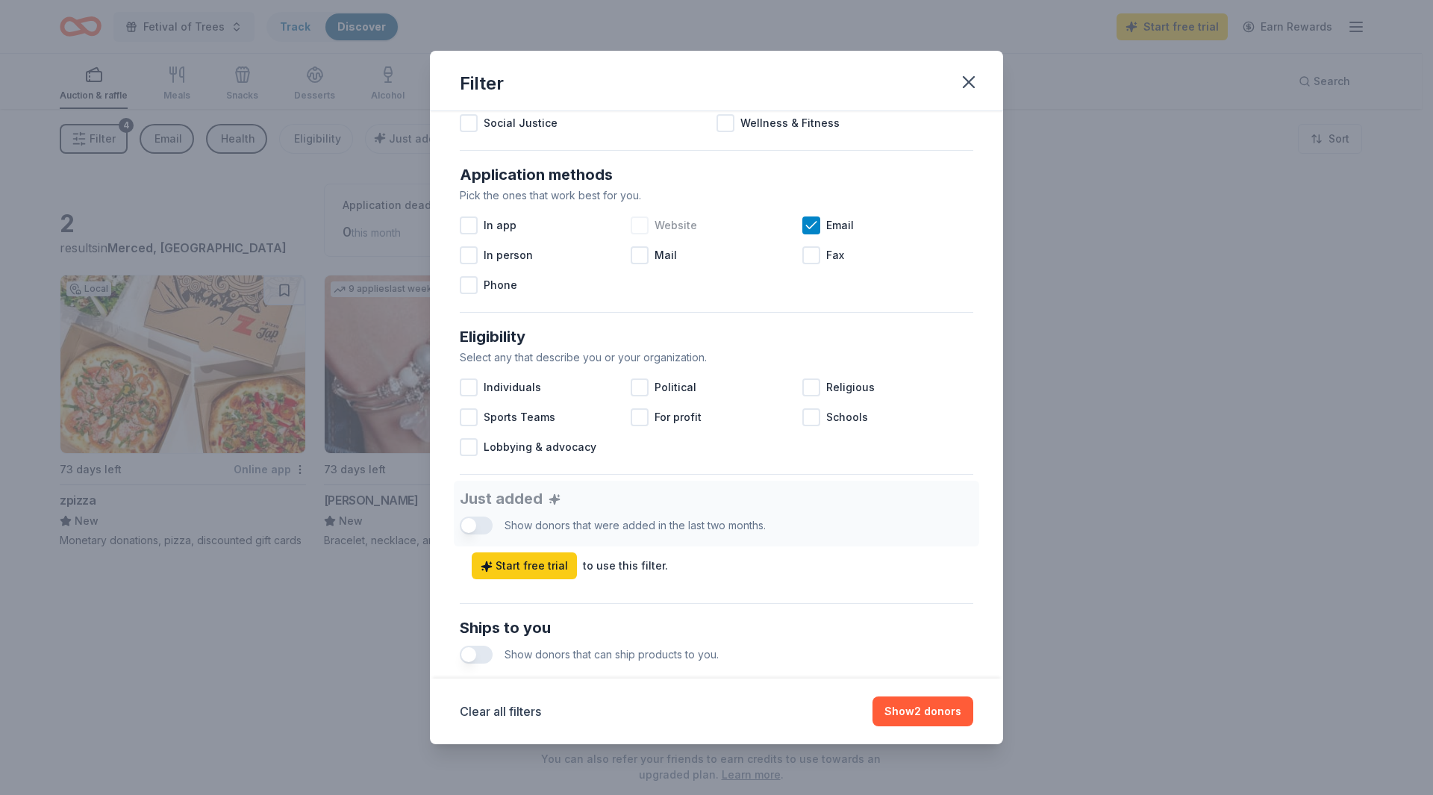
click at [638, 229] on div at bounding box center [640, 225] width 18 height 18
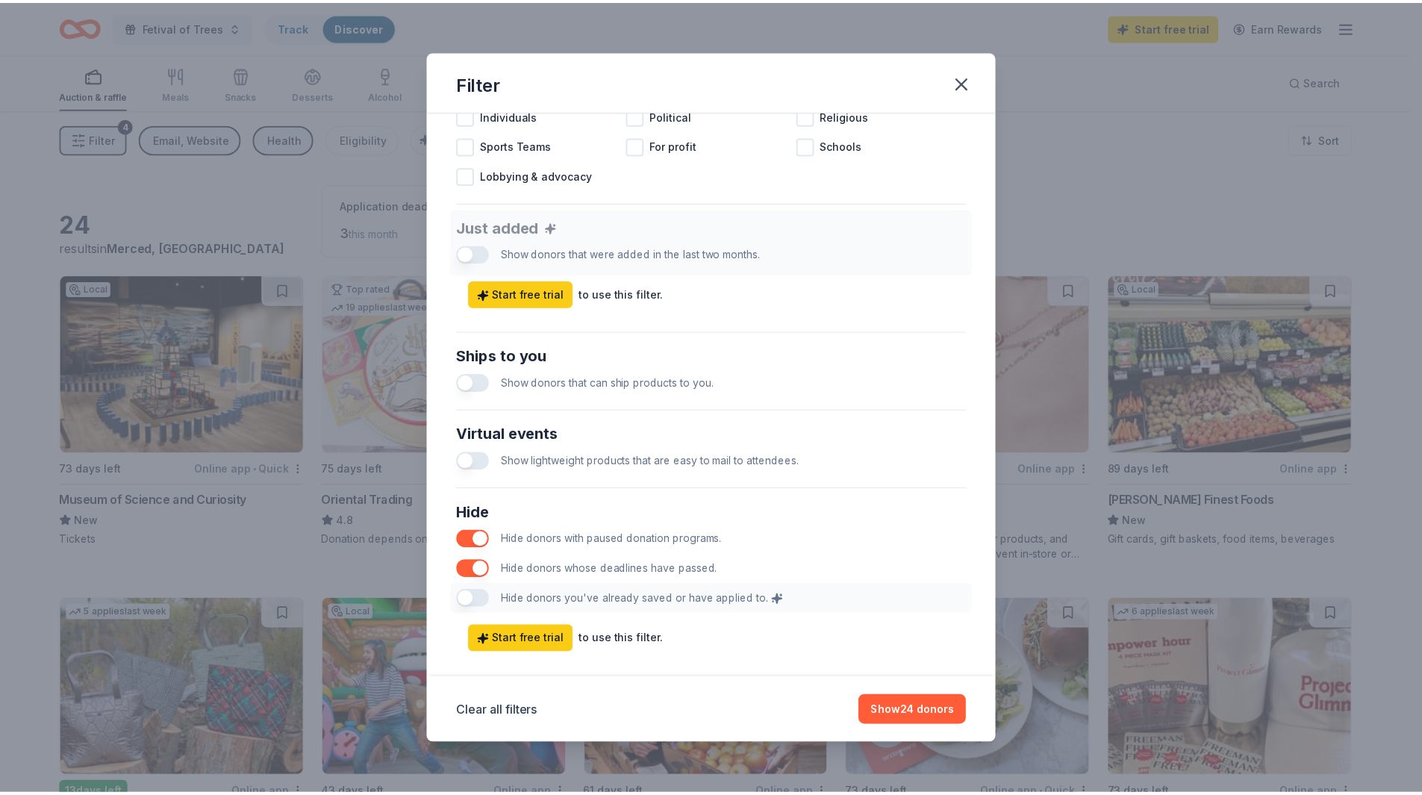
scroll to position [517, 0]
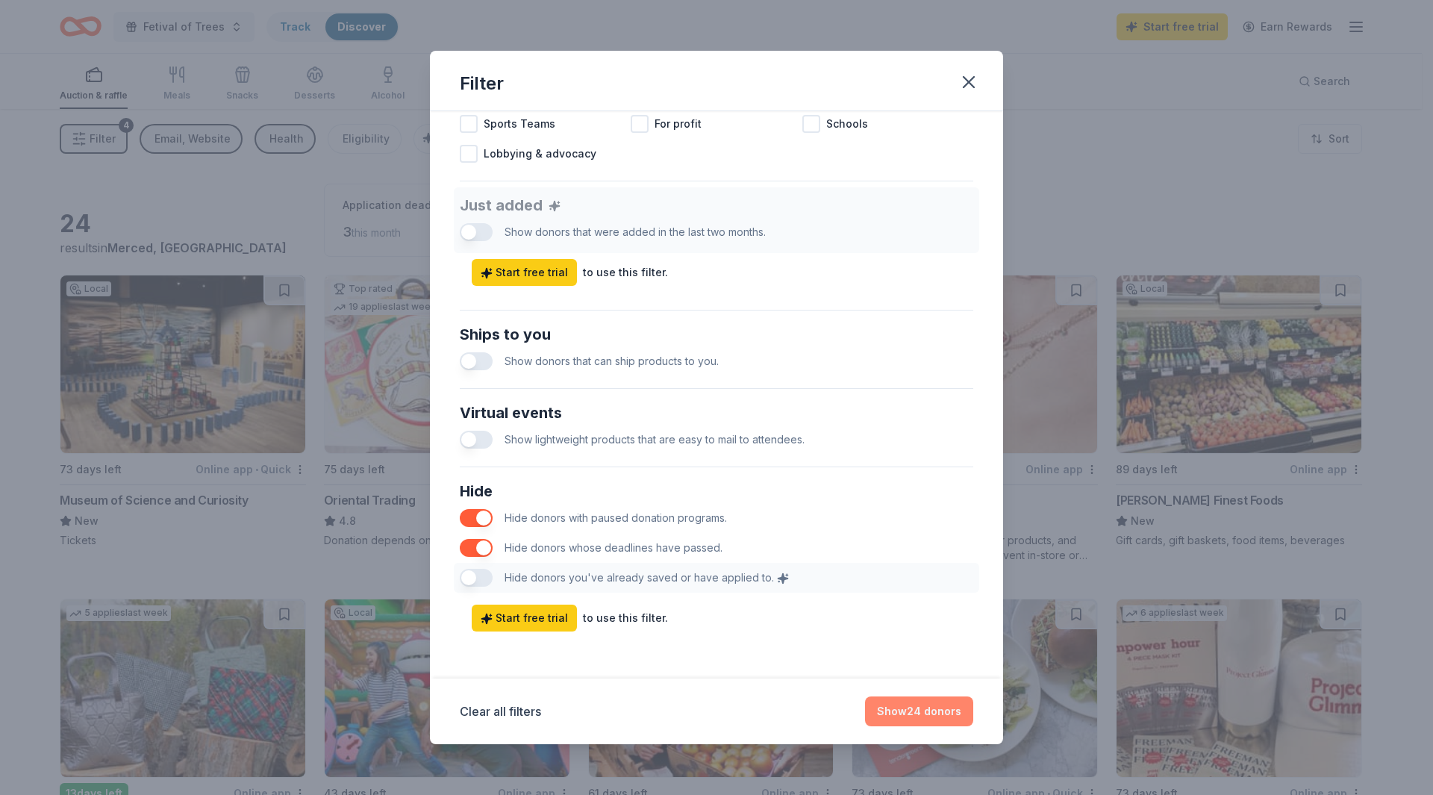
click at [910, 717] on button "Show 24 donors" at bounding box center [919, 711] width 108 height 30
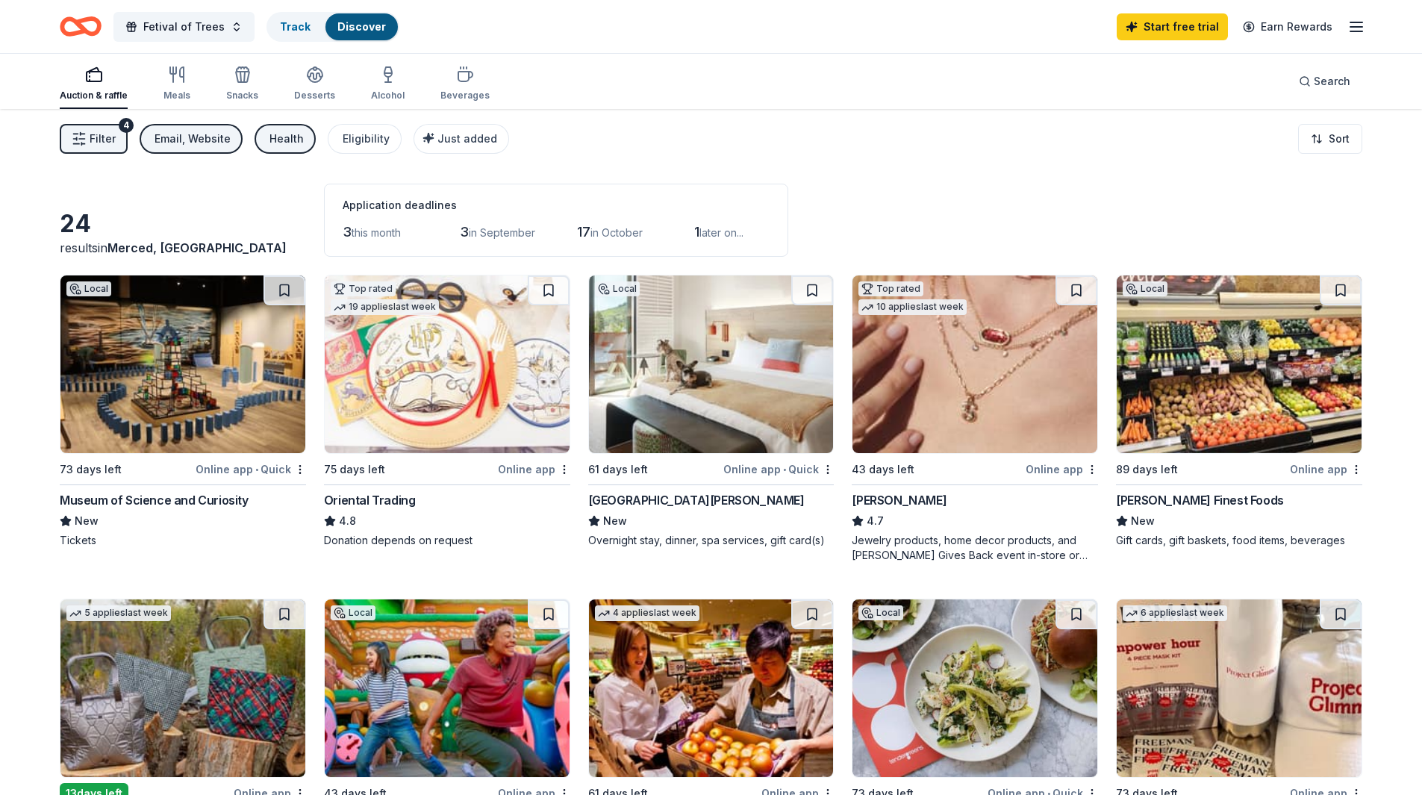
click at [704, 394] on img at bounding box center [711, 364] width 245 height 178
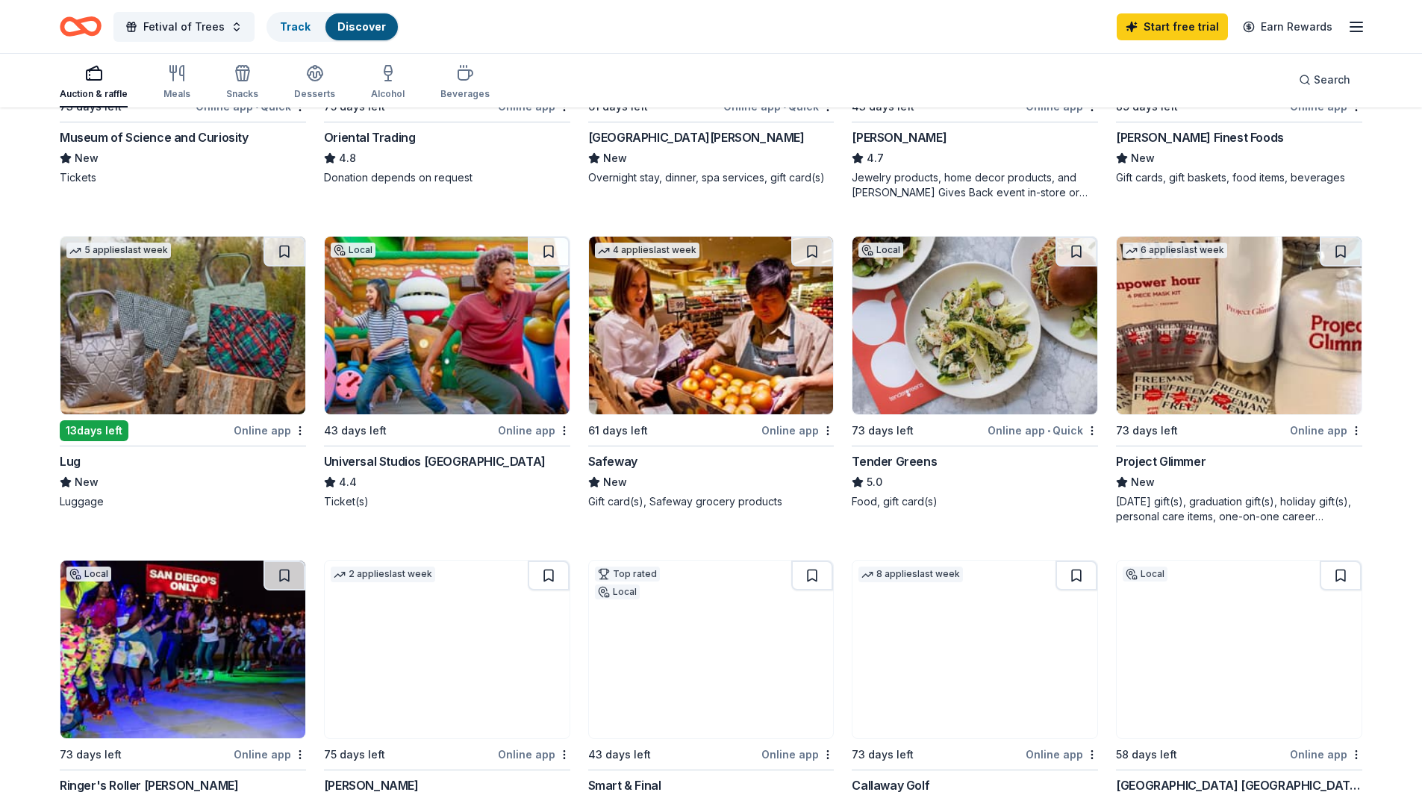
scroll to position [373, 0]
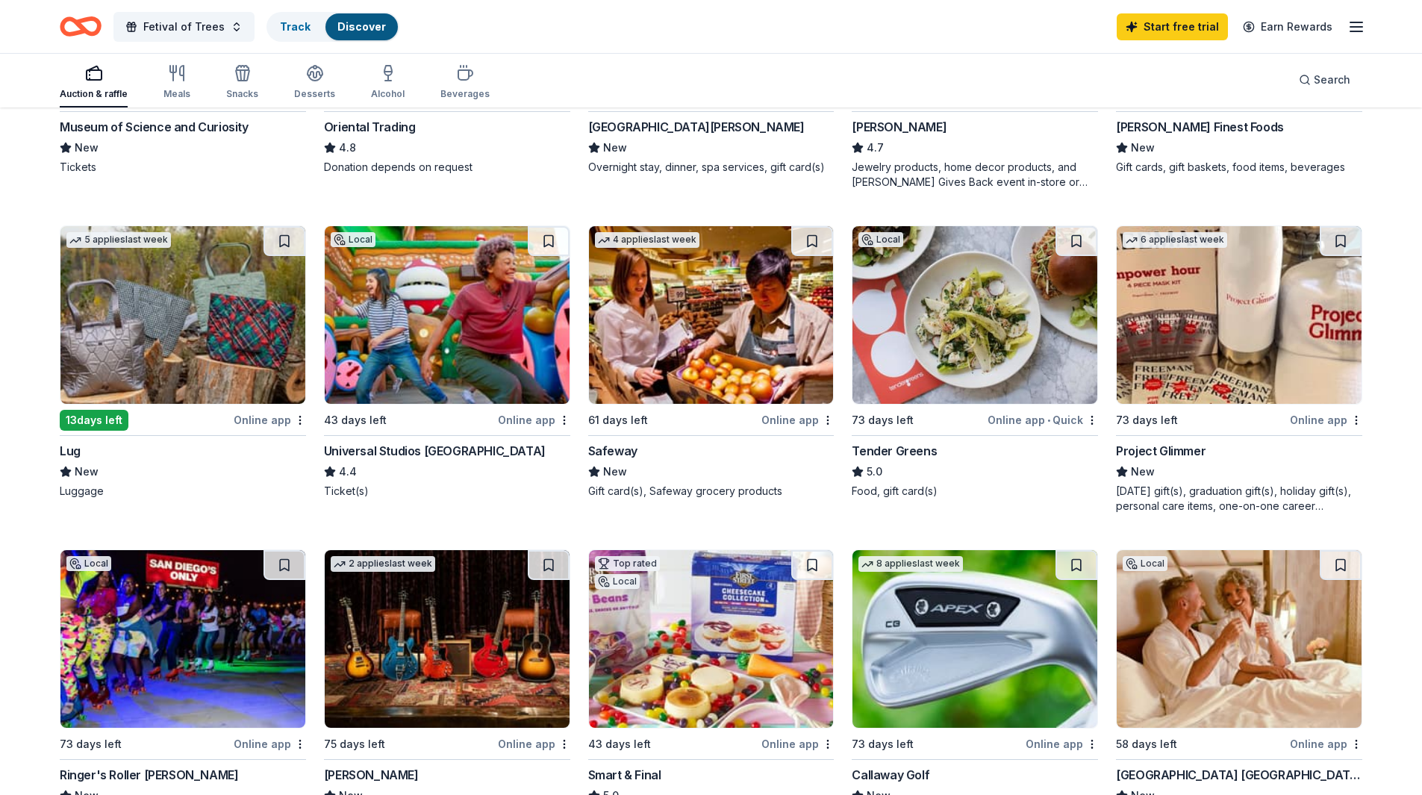
click at [181, 311] on img at bounding box center [182, 315] width 245 height 178
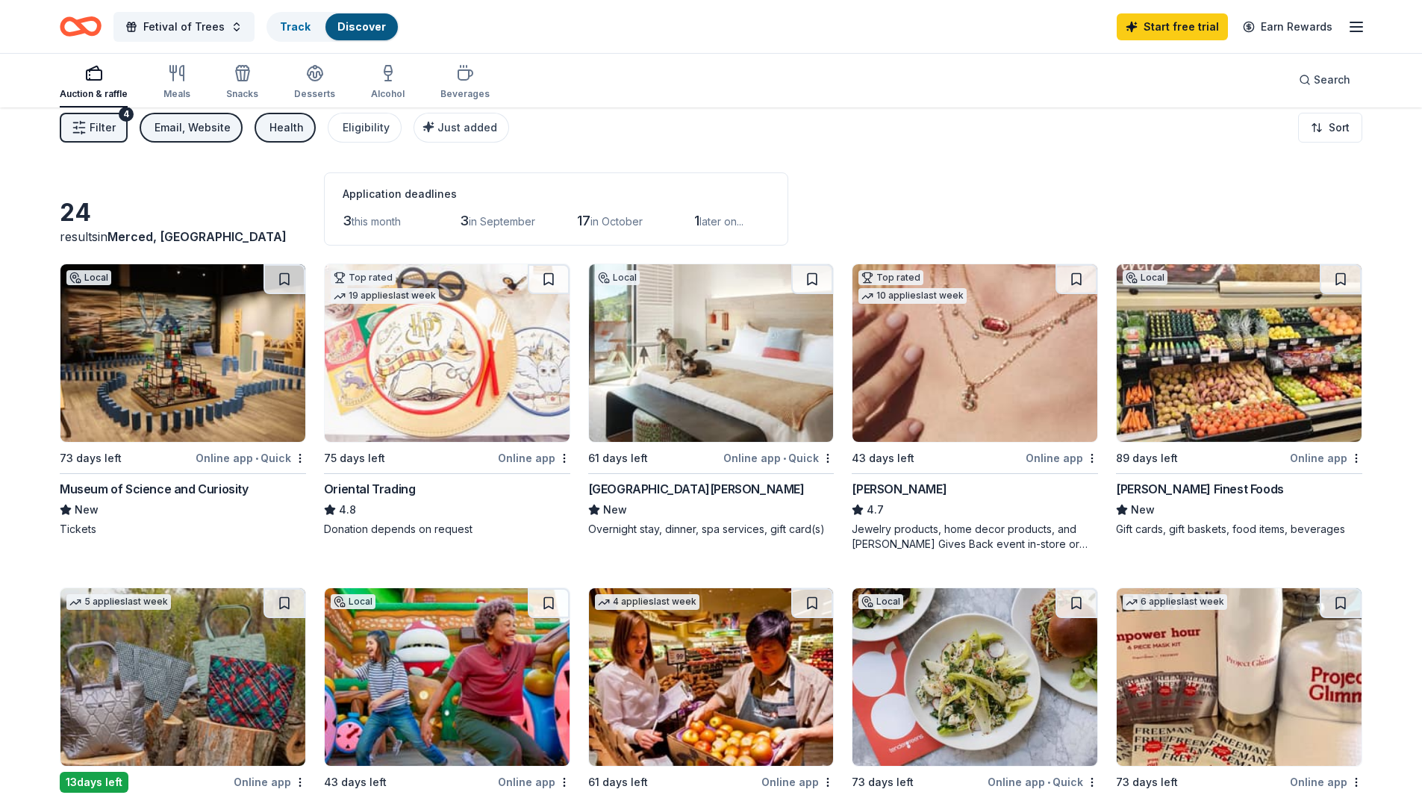
scroll to position [0, 0]
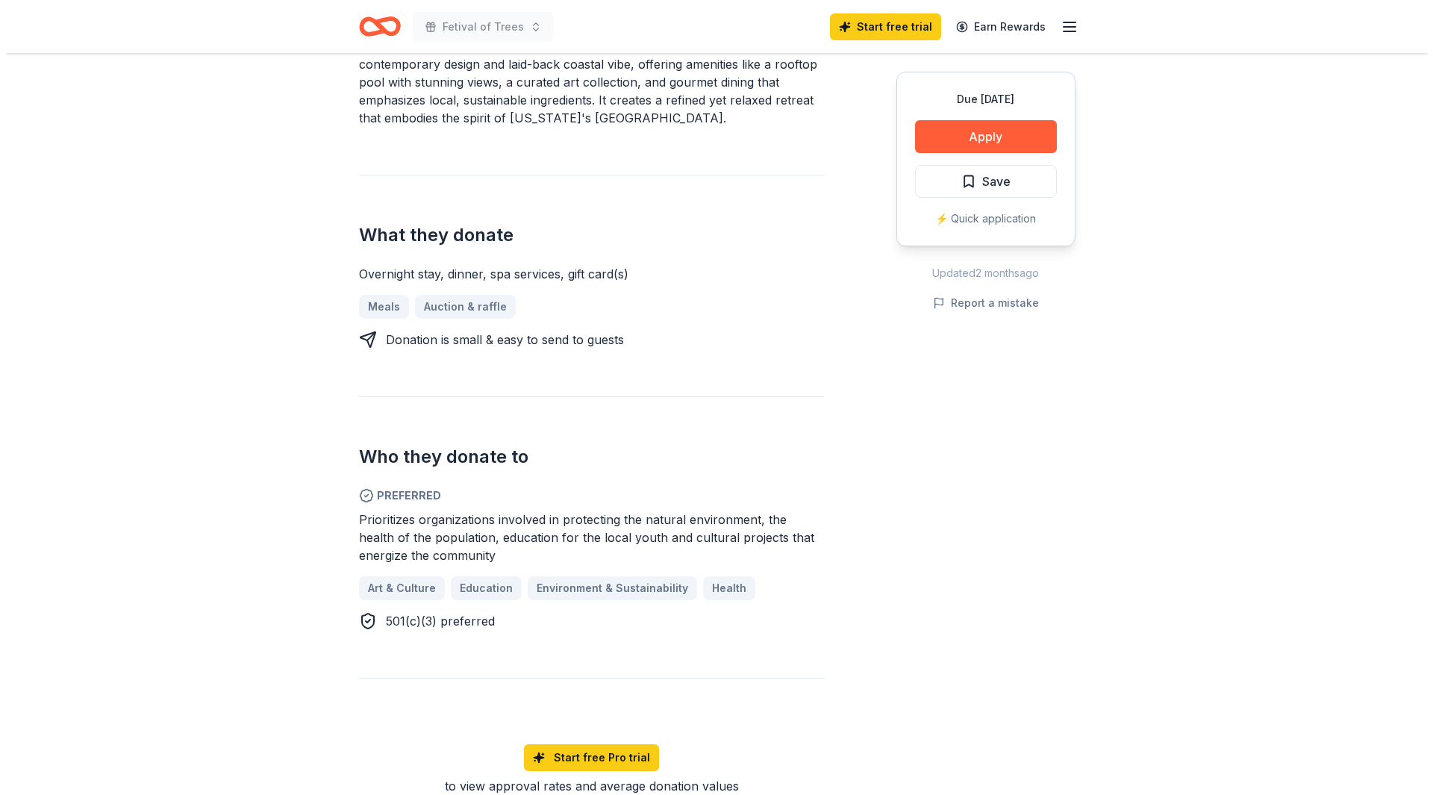
scroll to position [523, 0]
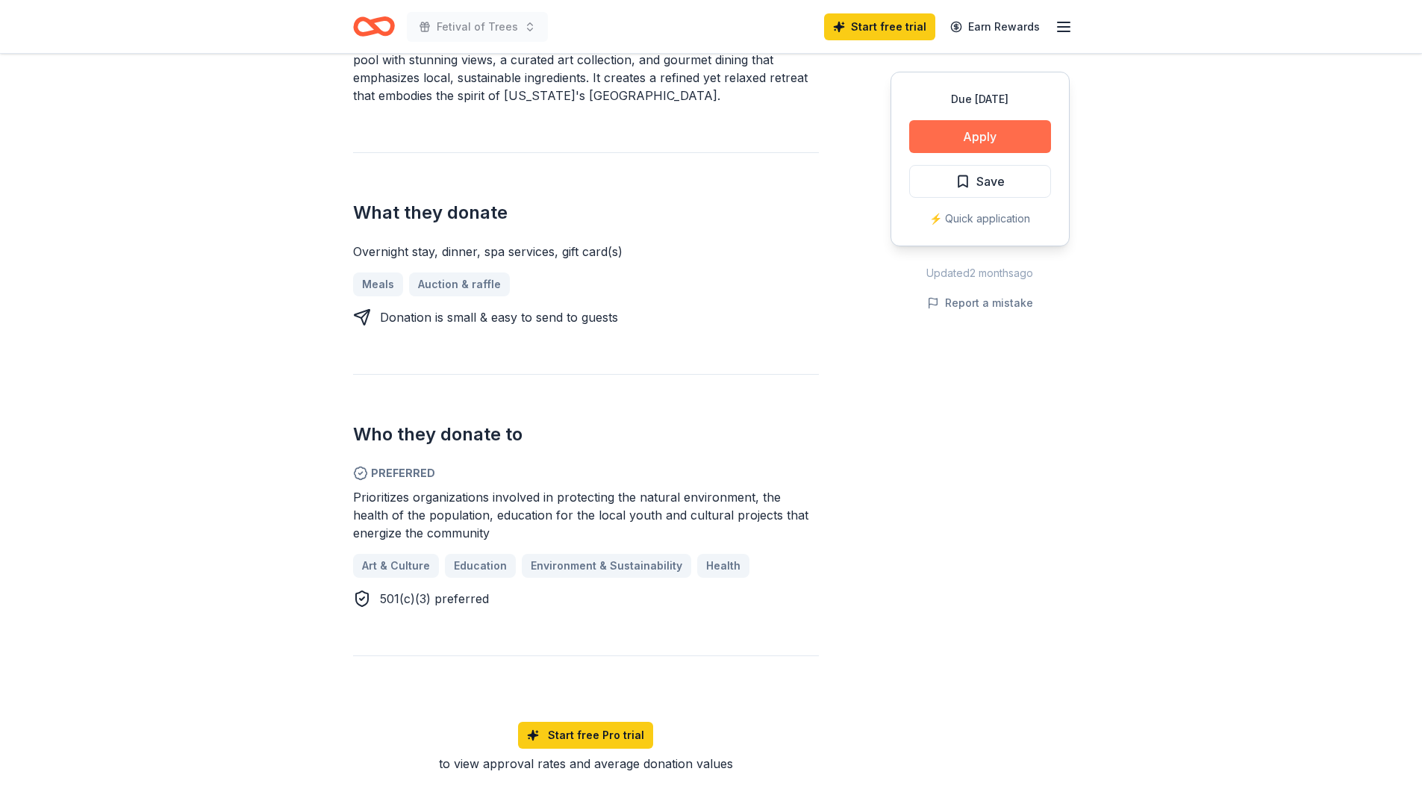
click at [995, 140] on button "Apply" at bounding box center [980, 136] width 142 height 33
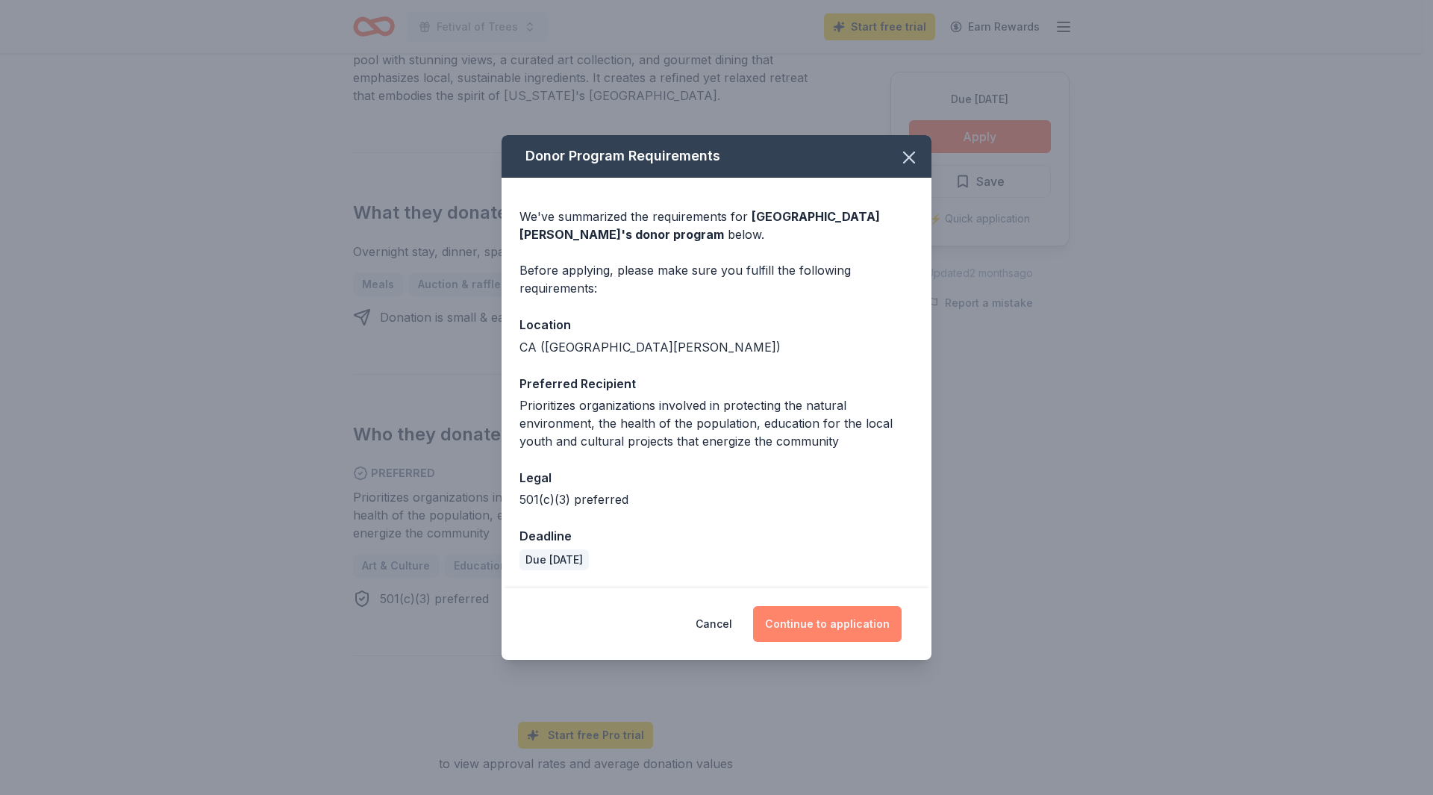
click at [830, 635] on button "Continue to application" at bounding box center [827, 624] width 149 height 36
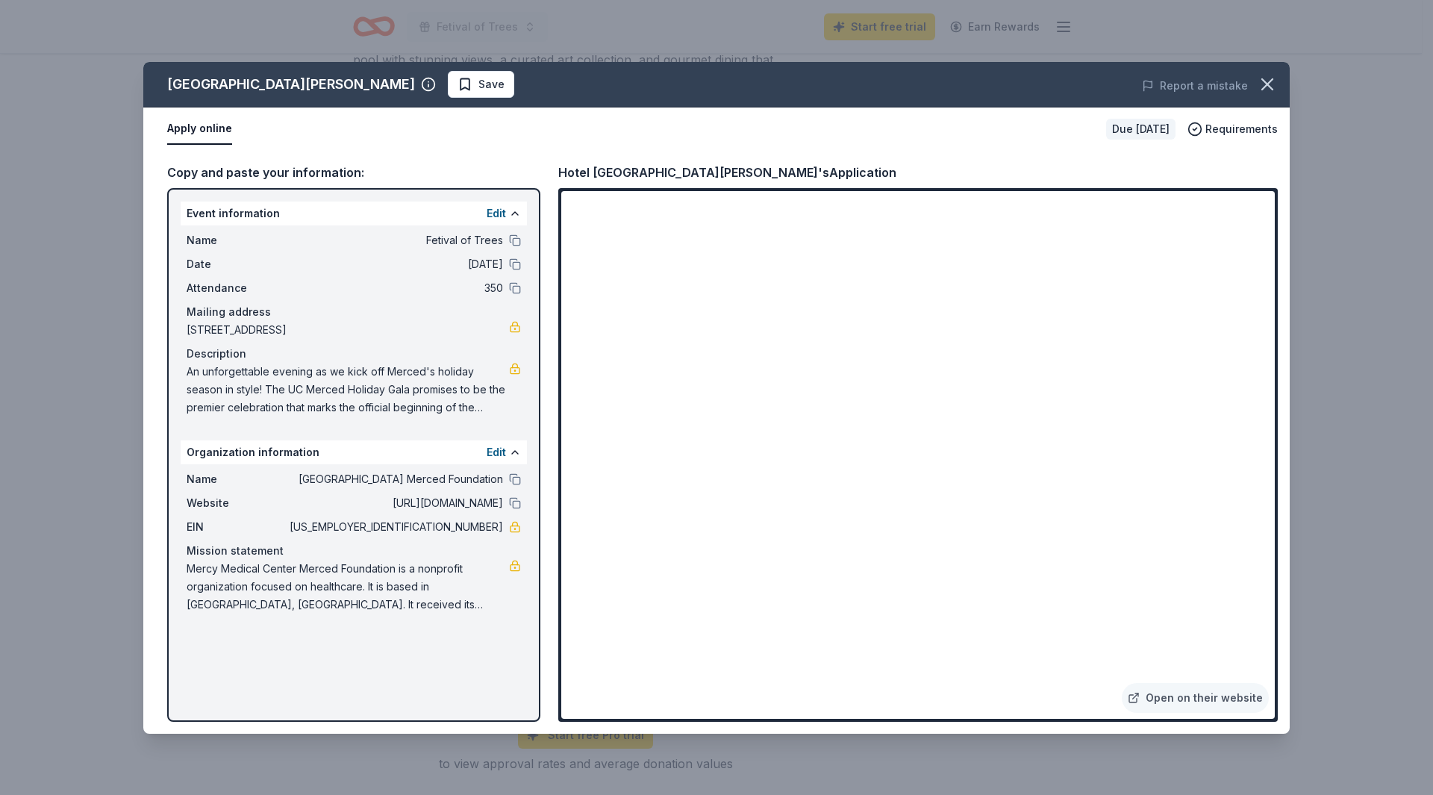
click at [377, 387] on span "An unforgettable evening as we kick off Merced's holiday season in style! The U…" at bounding box center [348, 390] width 322 height 54
click at [323, 388] on span "An unforgettable evening as we kick off Merced's holiday season in style! The U…" at bounding box center [348, 390] width 322 height 54
click at [492, 211] on button "Edit" at bounding box center [496, 214] width 19 height 18
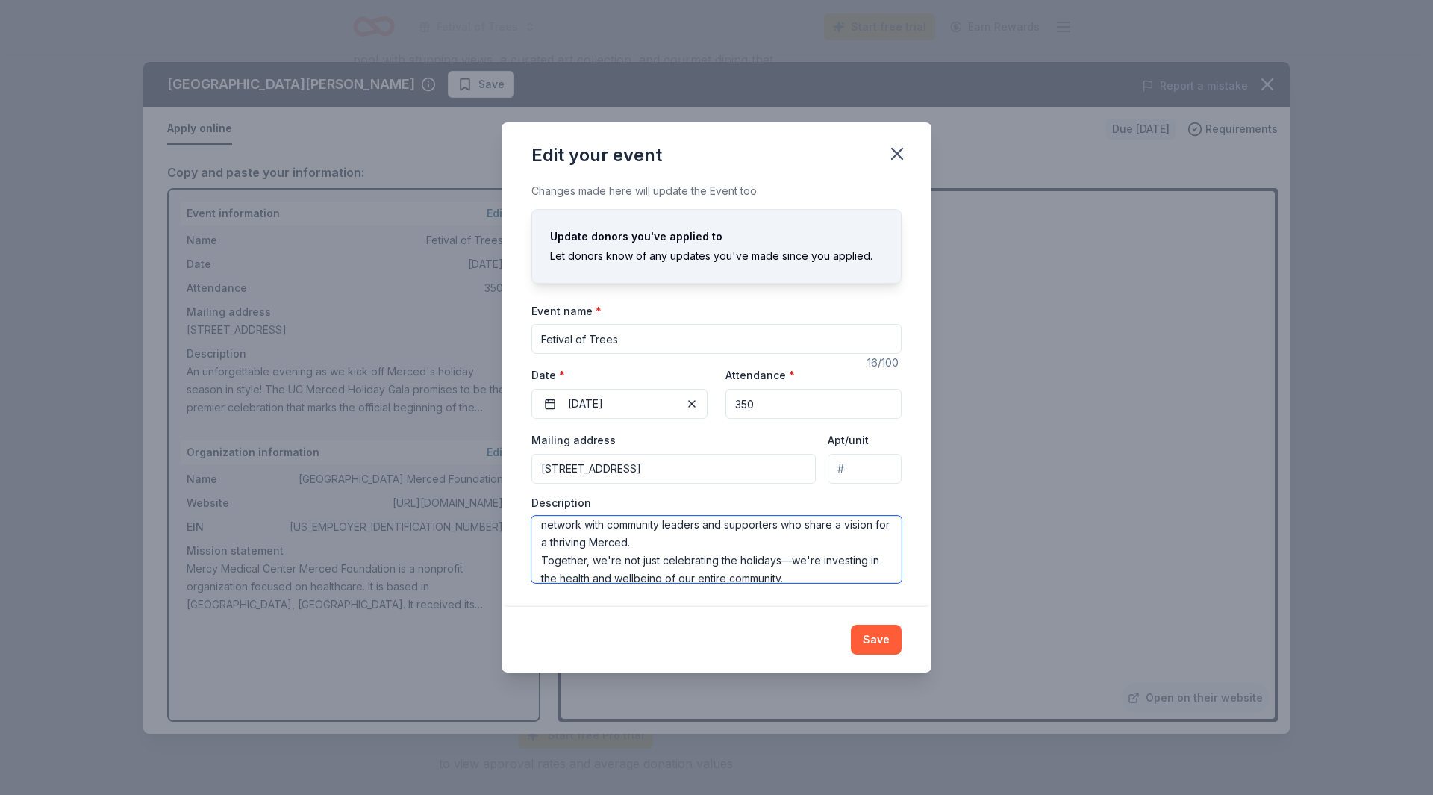
scroll to position [233, 0]
drag, startPoint x: 539, startPoint y: 532, endPoint x: 838, endPoint y: 570, distance: 301.1
click at [838, 570] on textarea "An unforgettable evening as we kick off Merced's holiday season in style! The U…" at bounding box center [717, 549] width 370 height 67
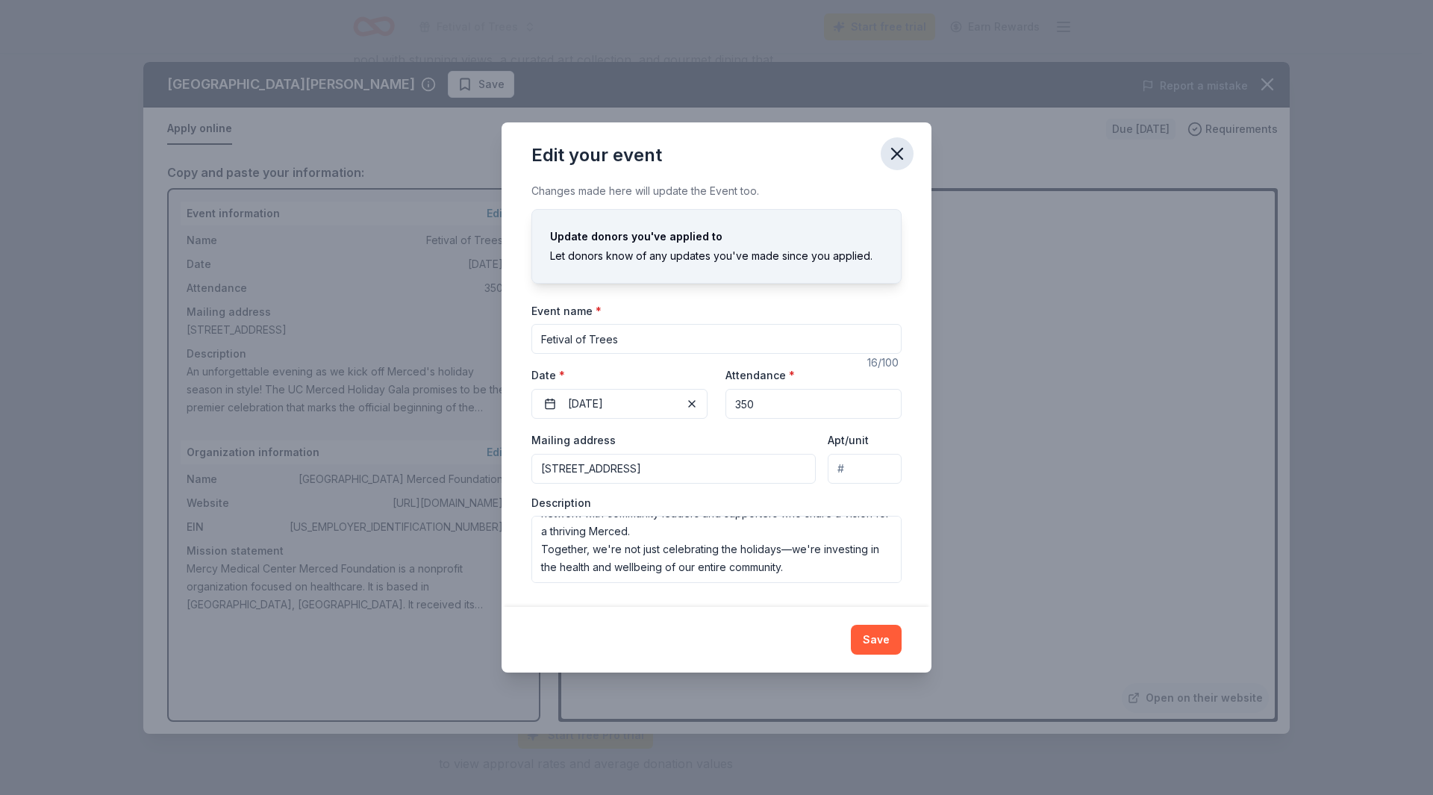
click at [907, 149] on icon "button" at bounding box center [897, 153] width 21 height 21
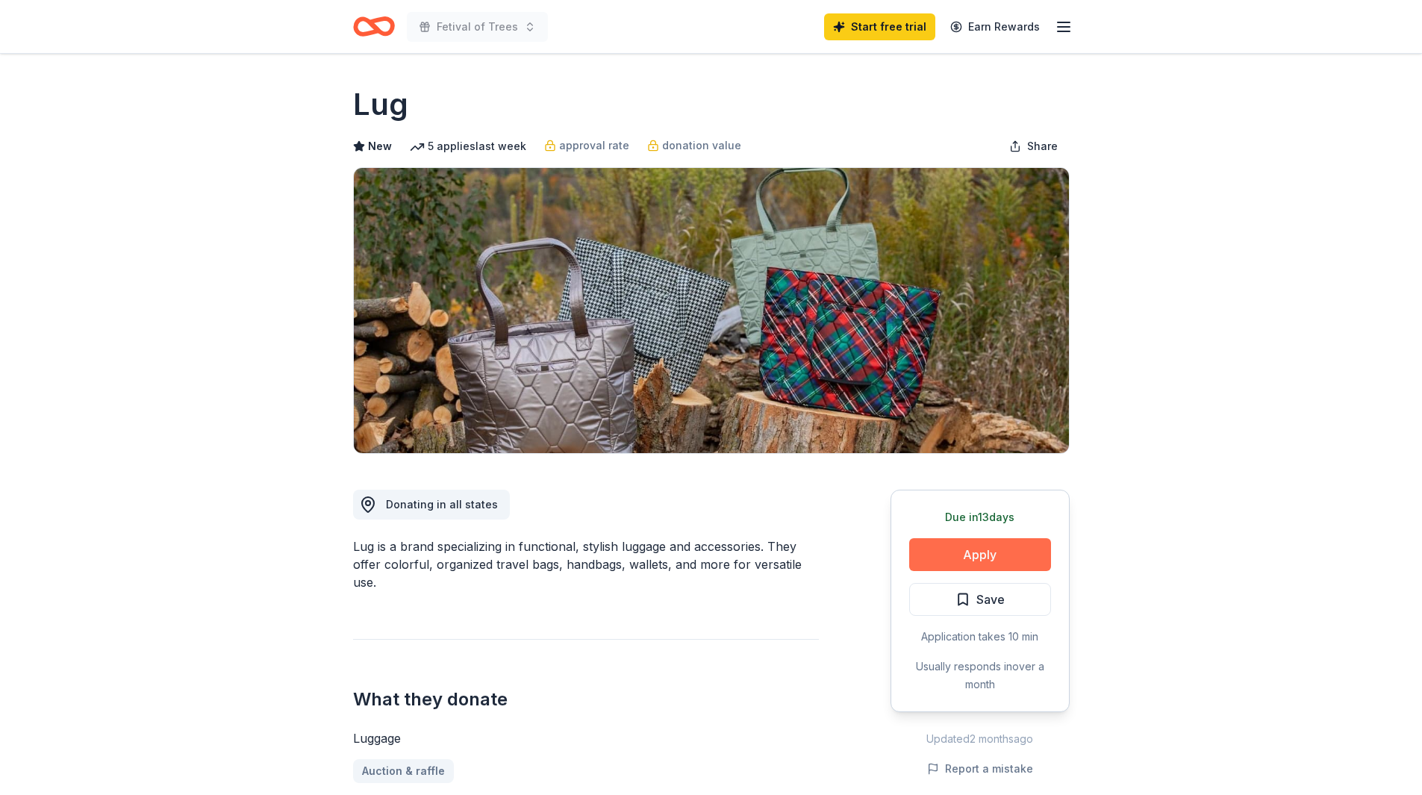
click at [994, 549] on button "Apply" at bounding box center [980, 554] width 142 height 33
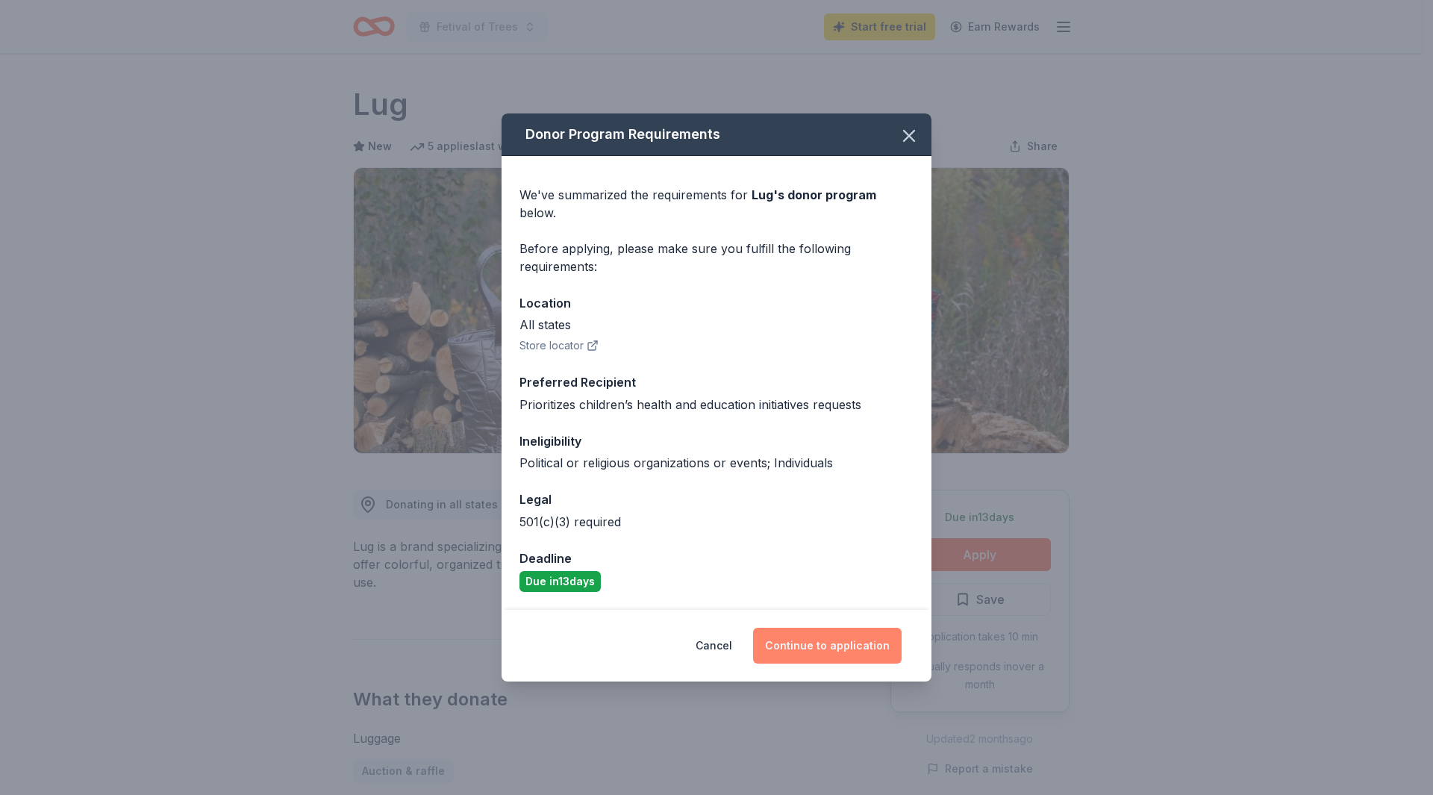
click at [841, 639] on button "Continue to application" at bounding box center [827, 646] width 149 height 36
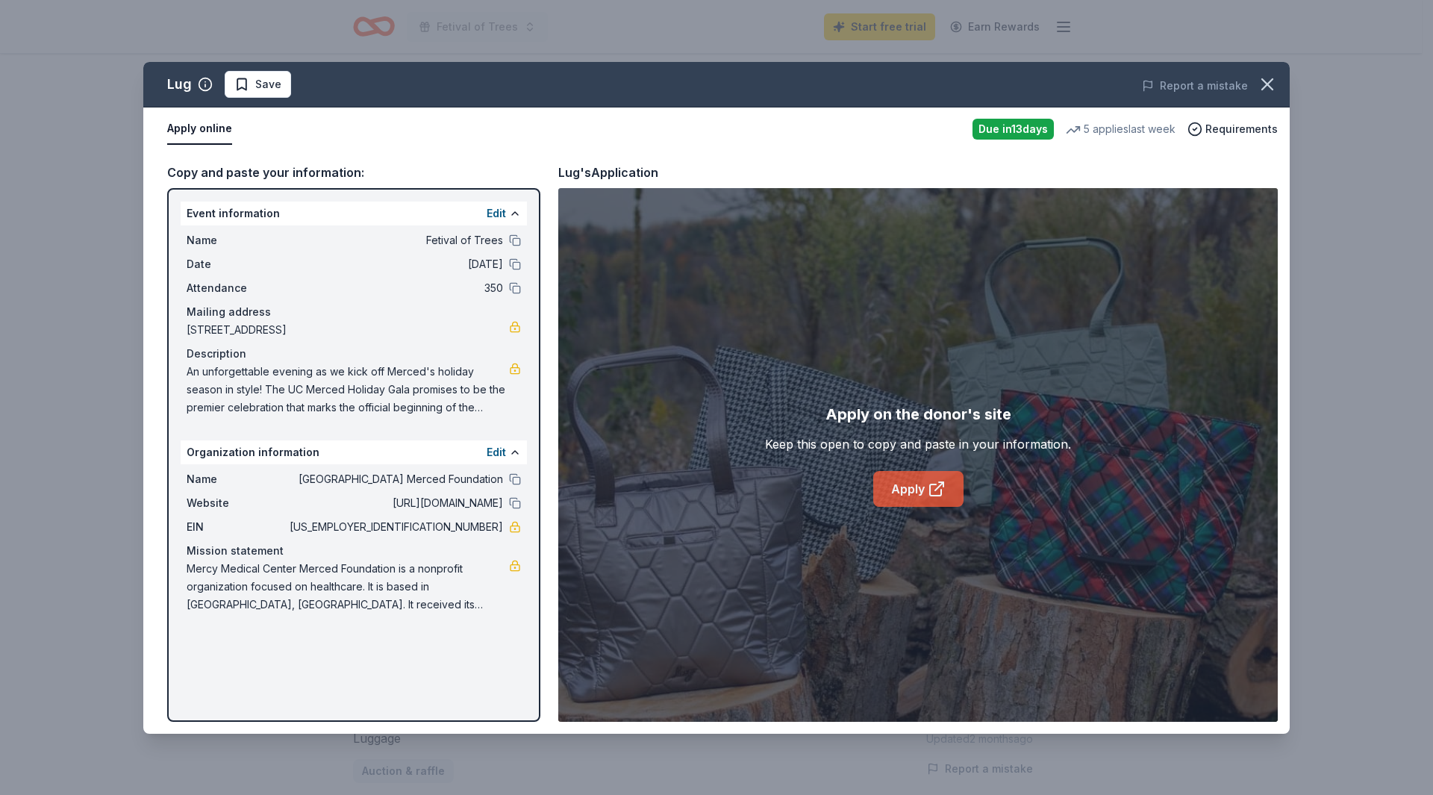
click at [933, 490] on icon at bounding box center [937, 489] width 18 height 18
